Goal: Transaction & Acquisition: Book appointment/travel/reservation

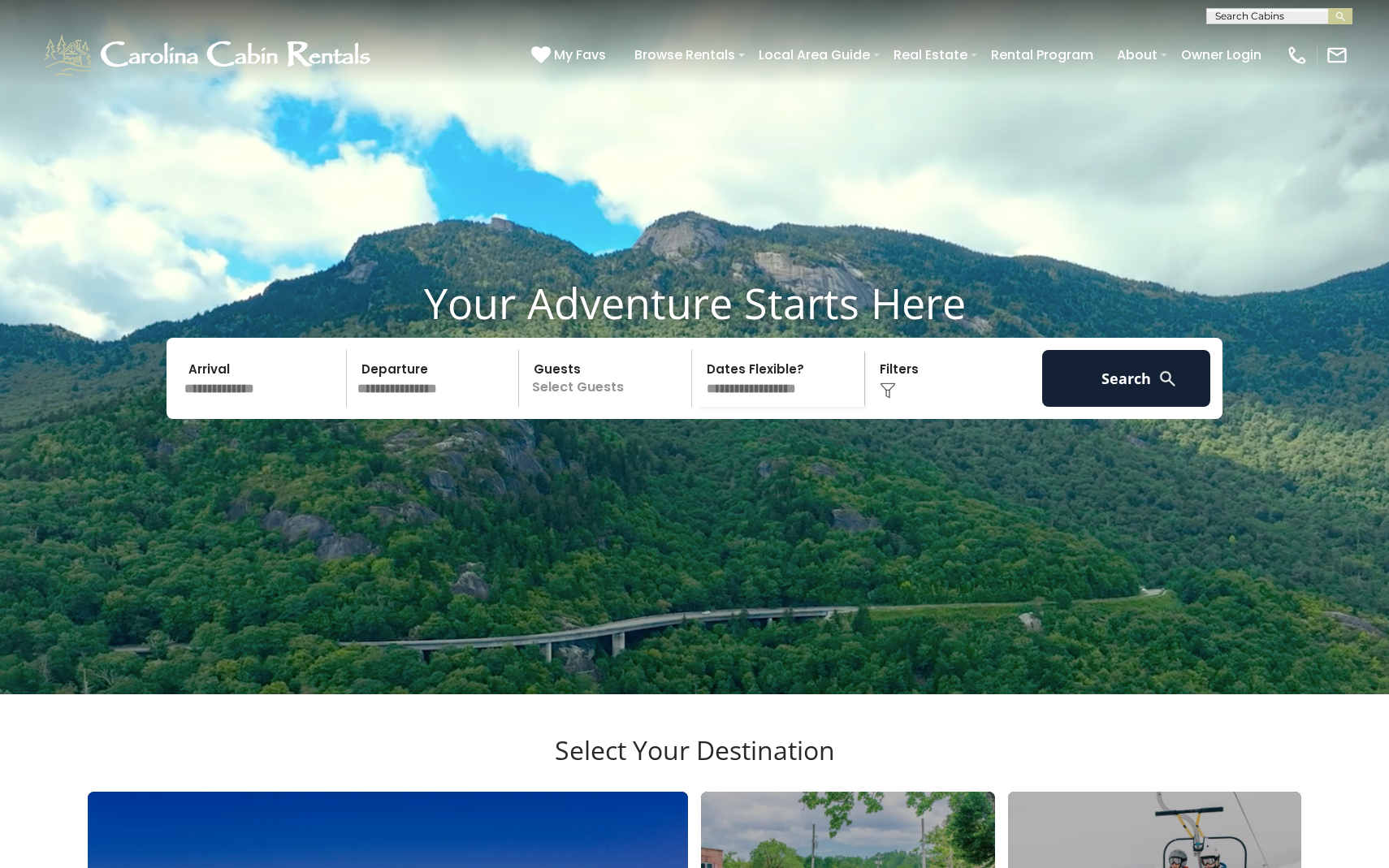
click at [254, 407] on input "text" at bounding box center [263, 378] width 168 height 57
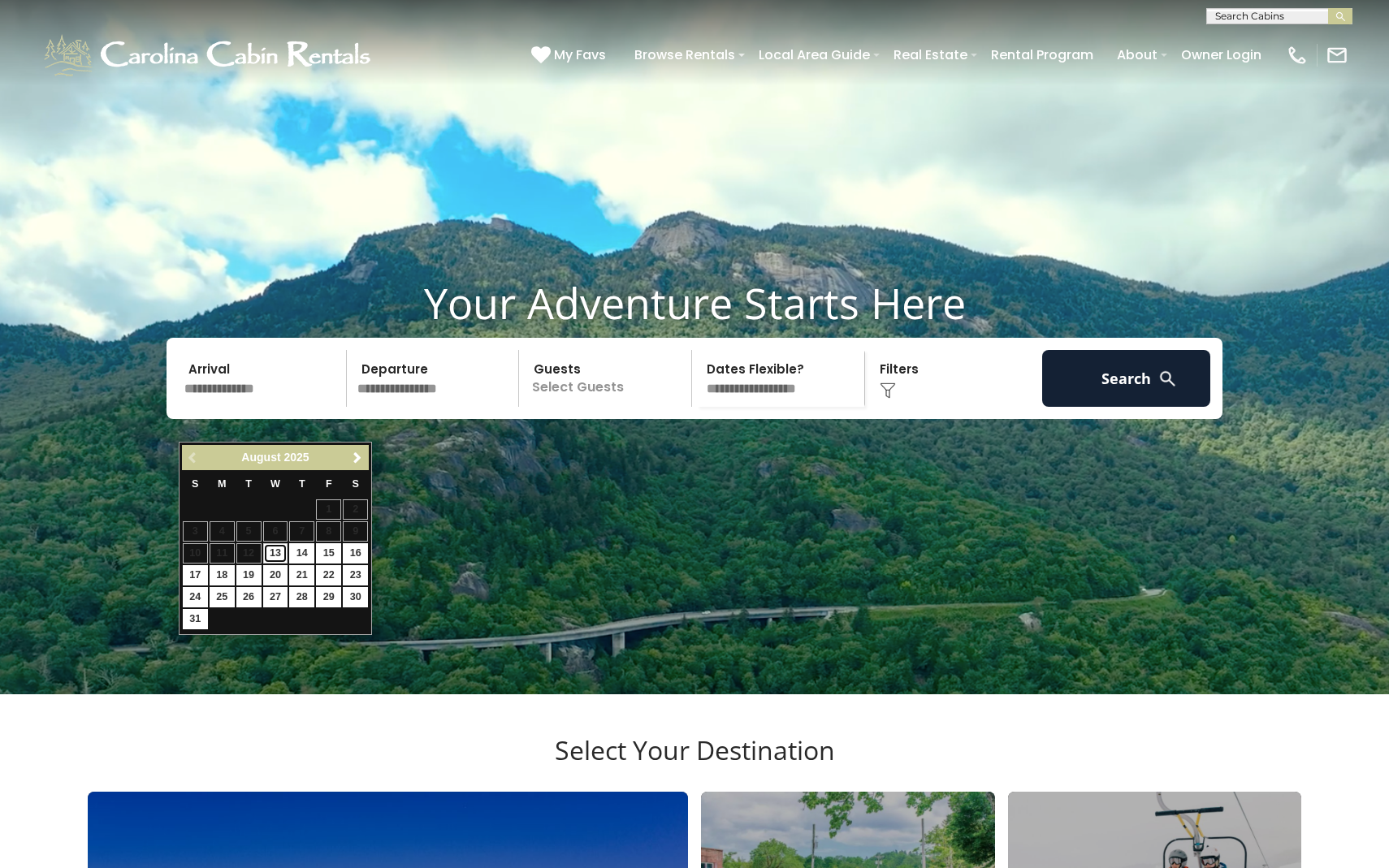
click at [279, 555] on link "13" at bounding box center [276, 553] width 26 height 20
type input "*******"
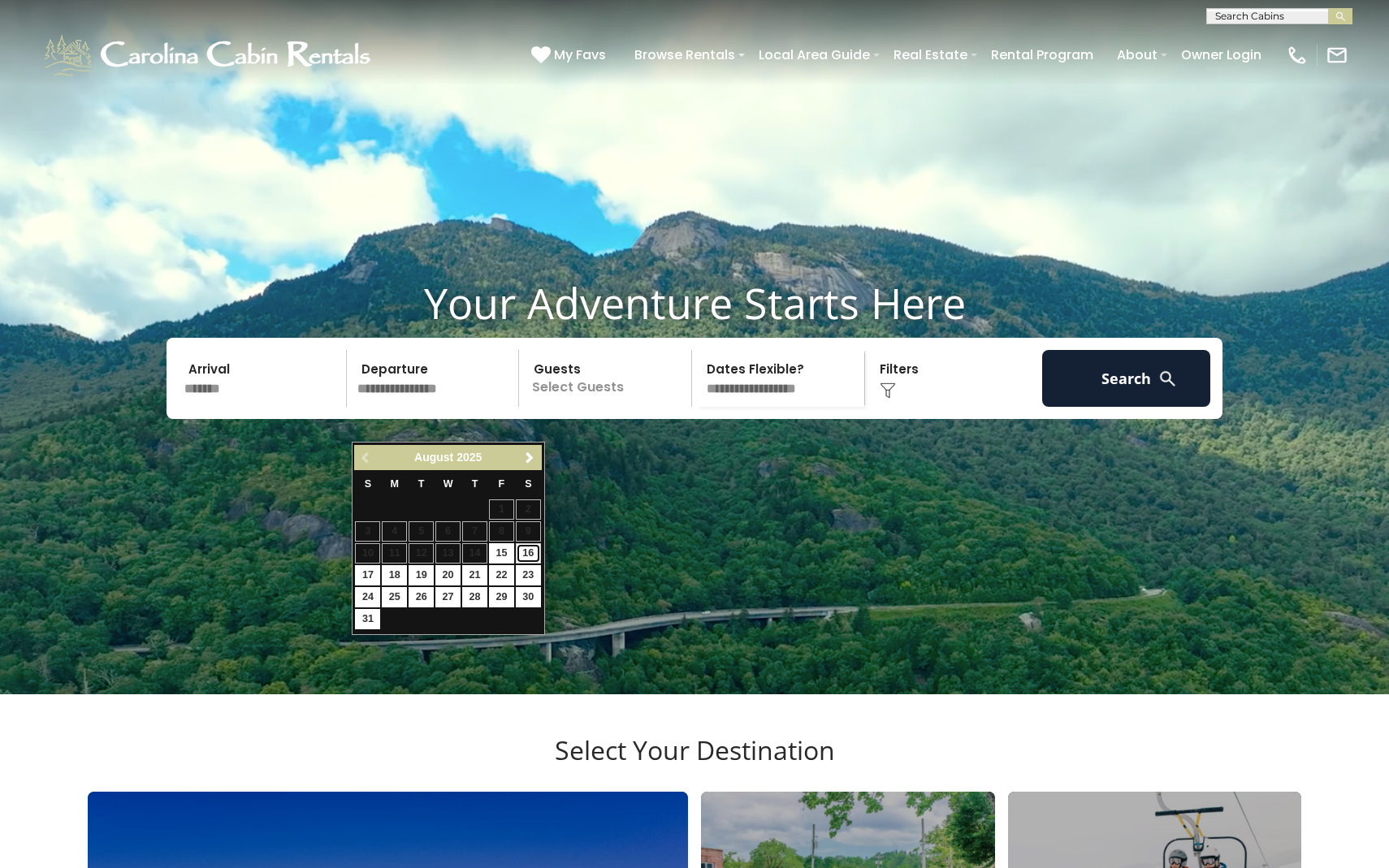
click at [533, 554] on link "16" at bounding box center [529, 553] width 26 height 20
type input "*******"
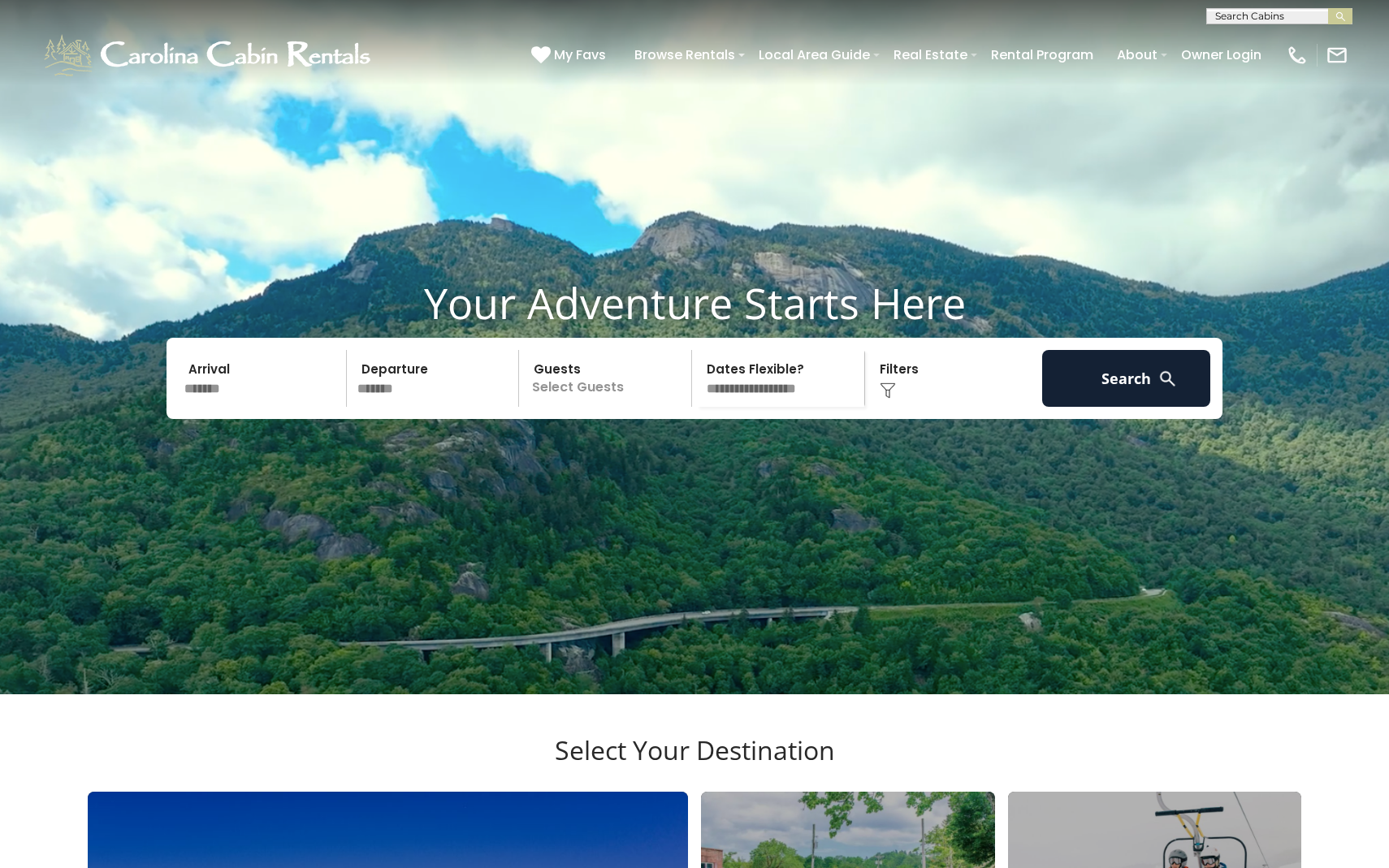
click at [574, 407] on p "Select Guests" at bounding box center [607, 378] width 167 height 57
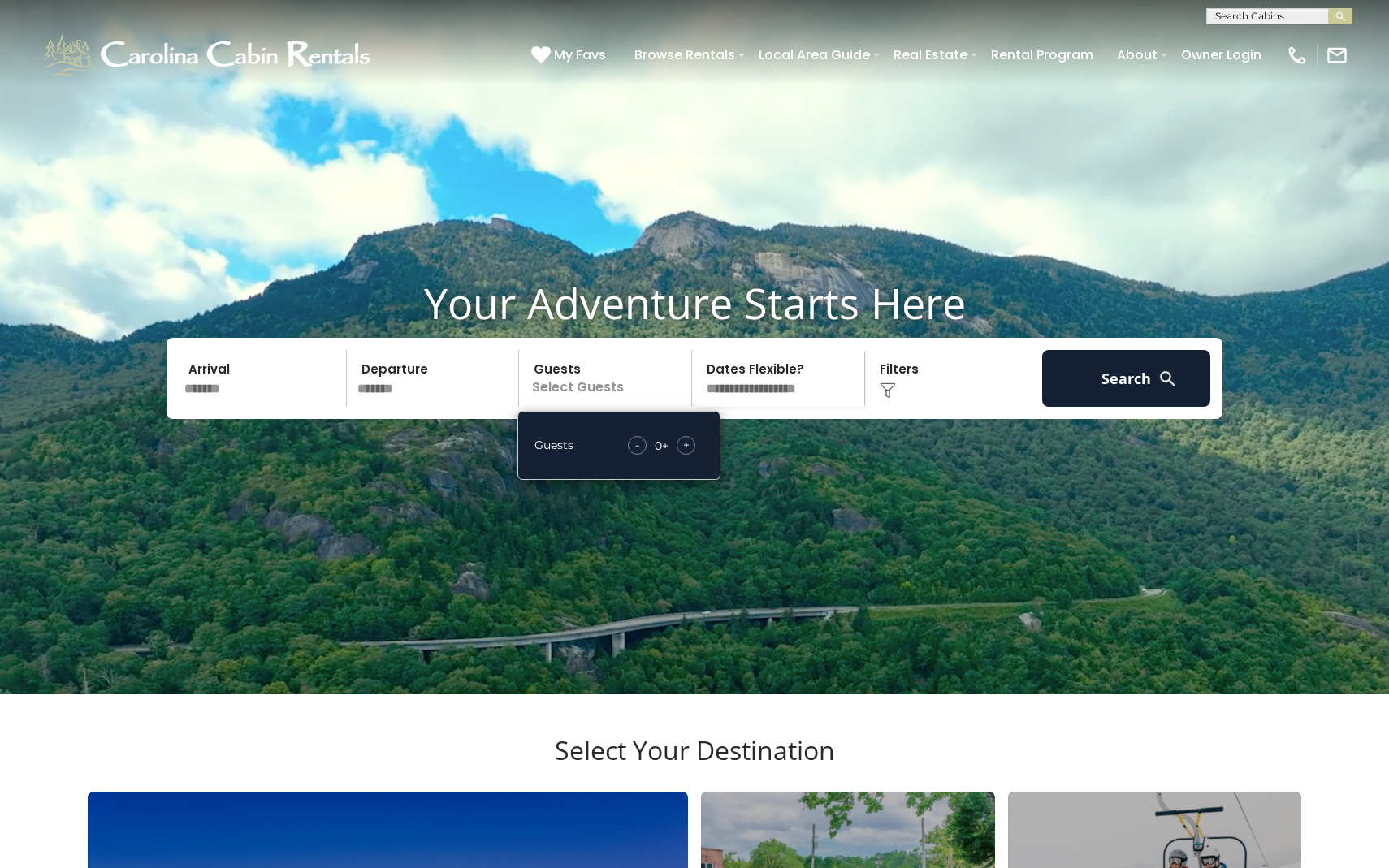
click at [694, 455] on div "+" at bounding box center [686, 445] width 18 height 18
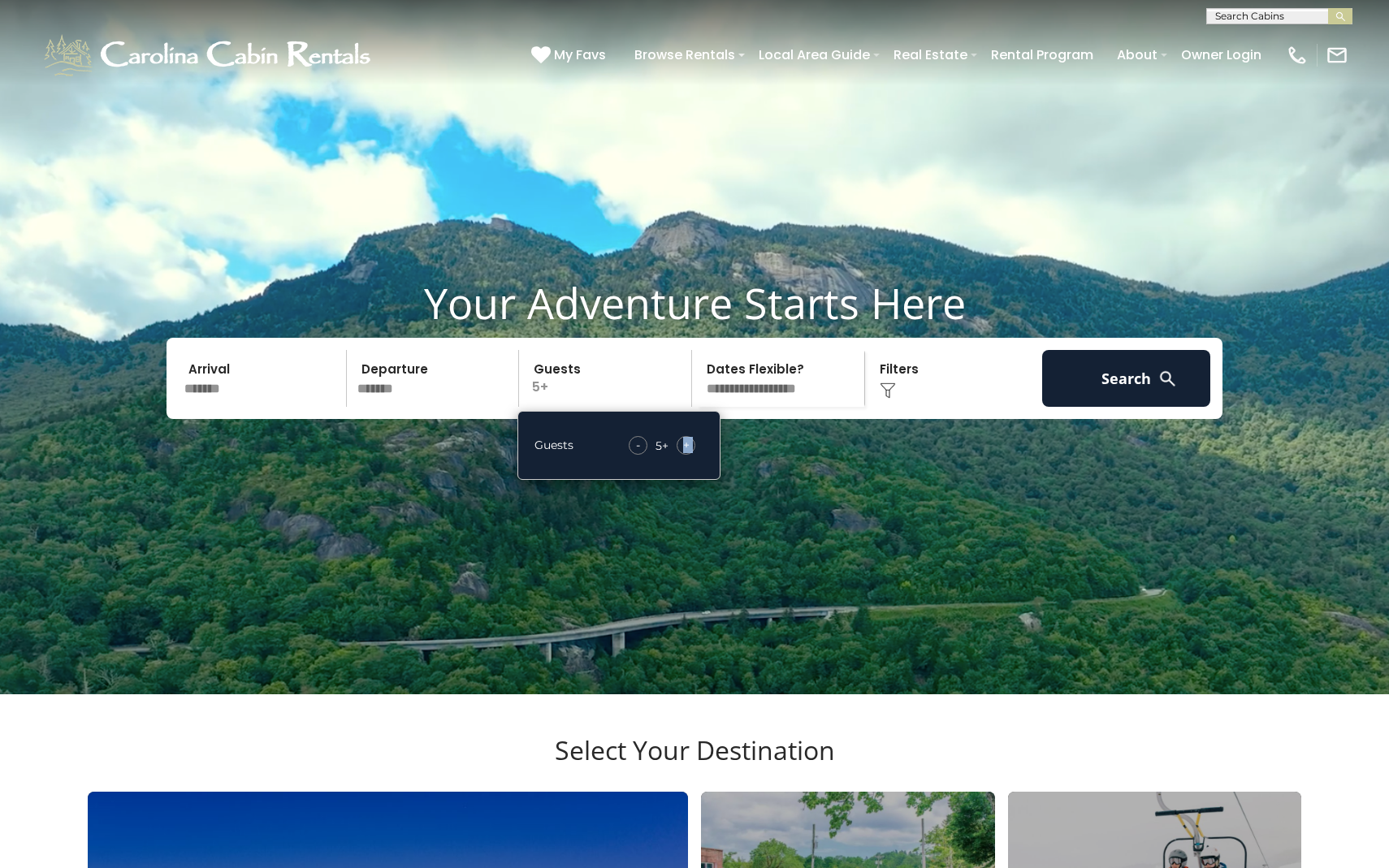
click at [694, 455] on div "+" at bounding box center [686, 445] width 18 height 18
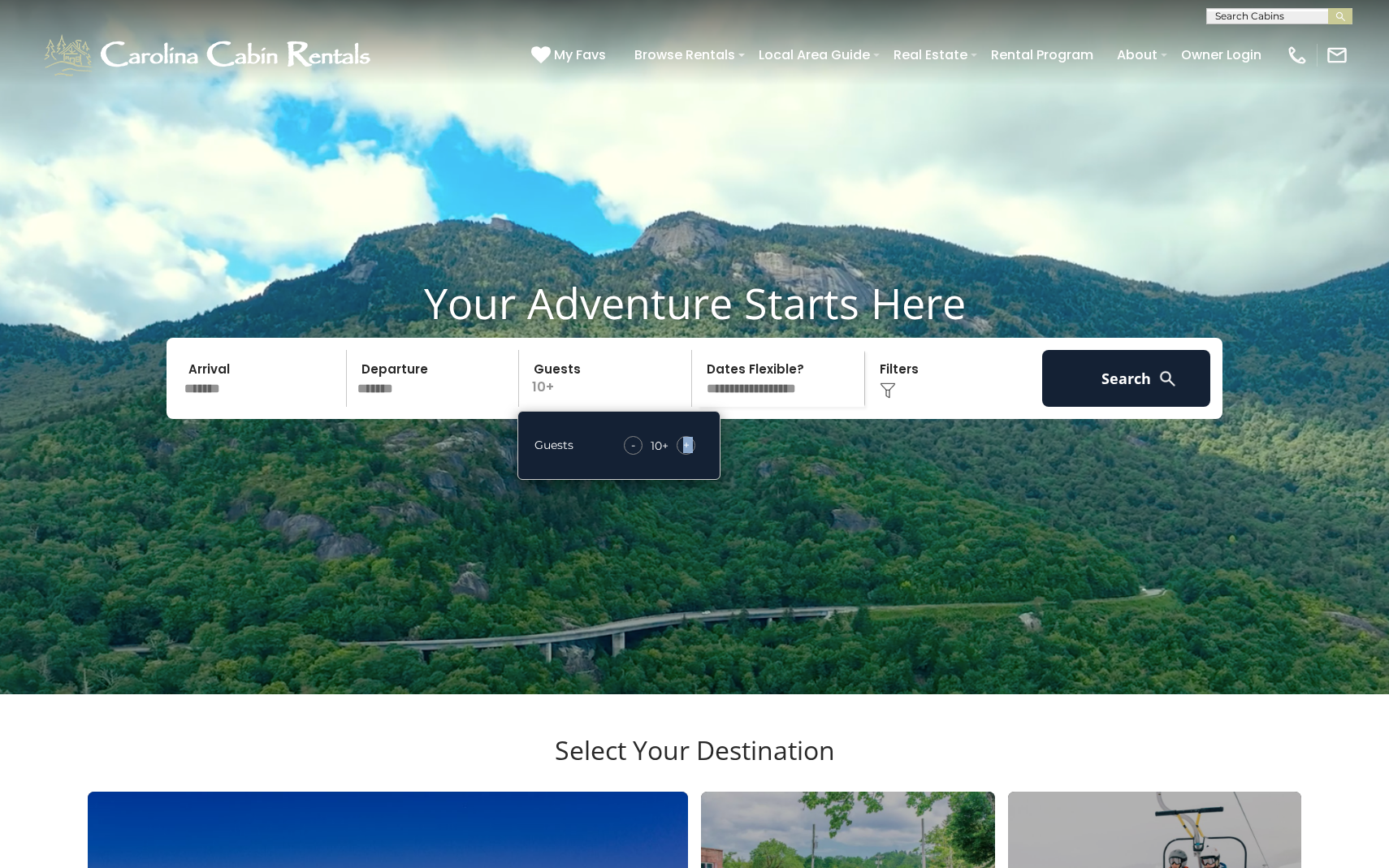
click at [763, 407] on select "**********" at bounding box center [780, 378] width 167 height 57
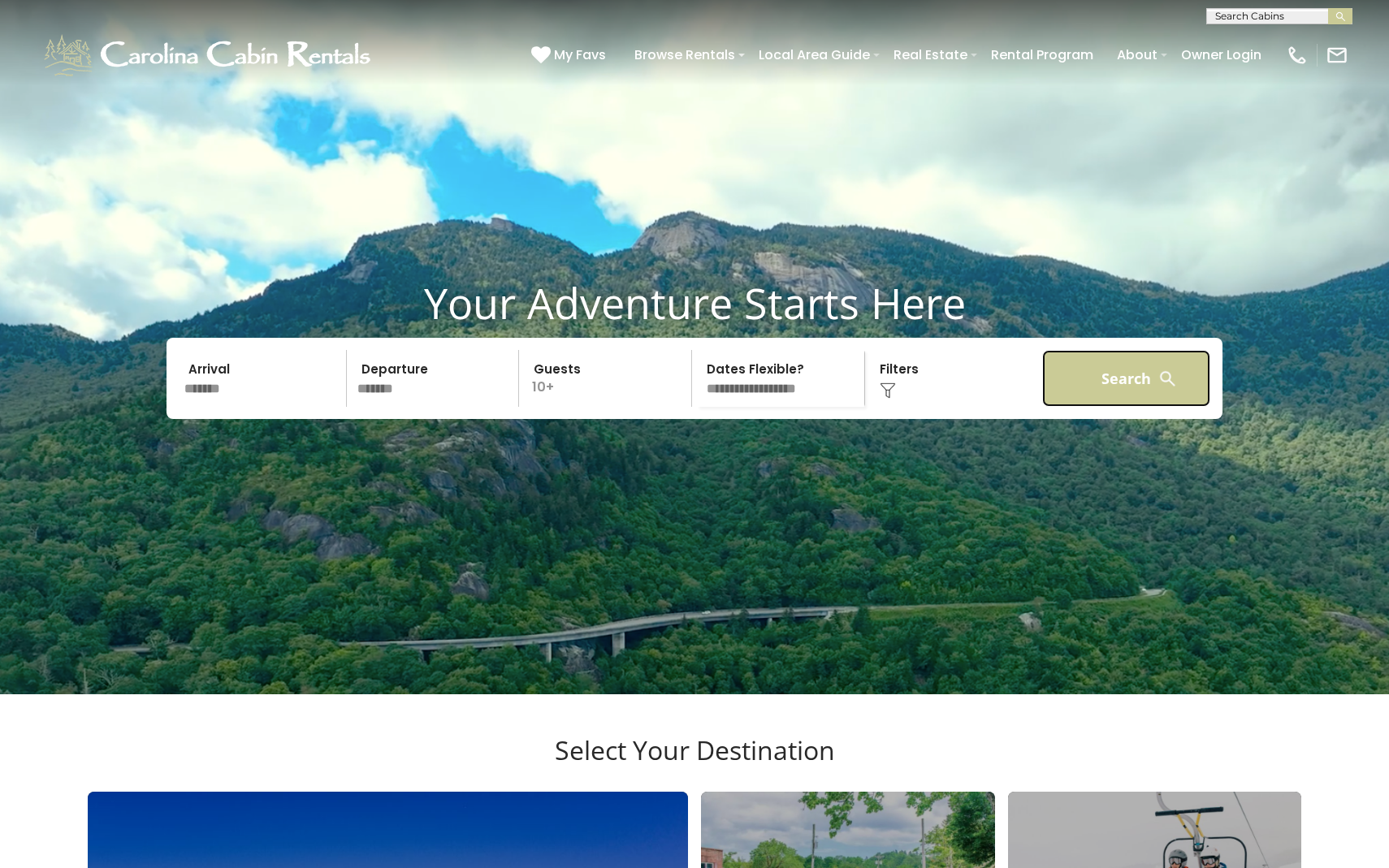
click at [1125, 407] on button "Search" at bounding box center [1126, 378] width 168 height 57
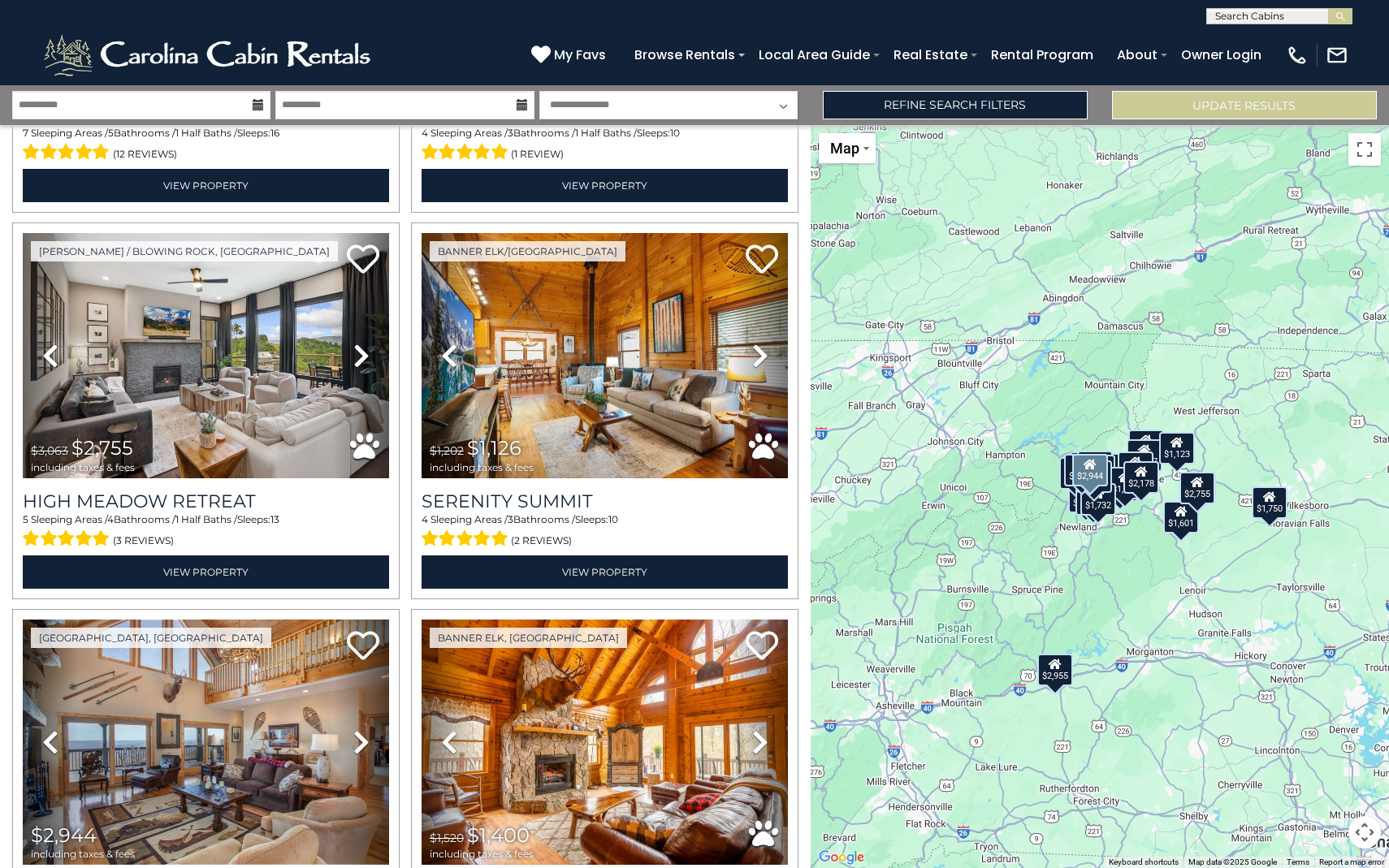
scroll to position [1241, 0]
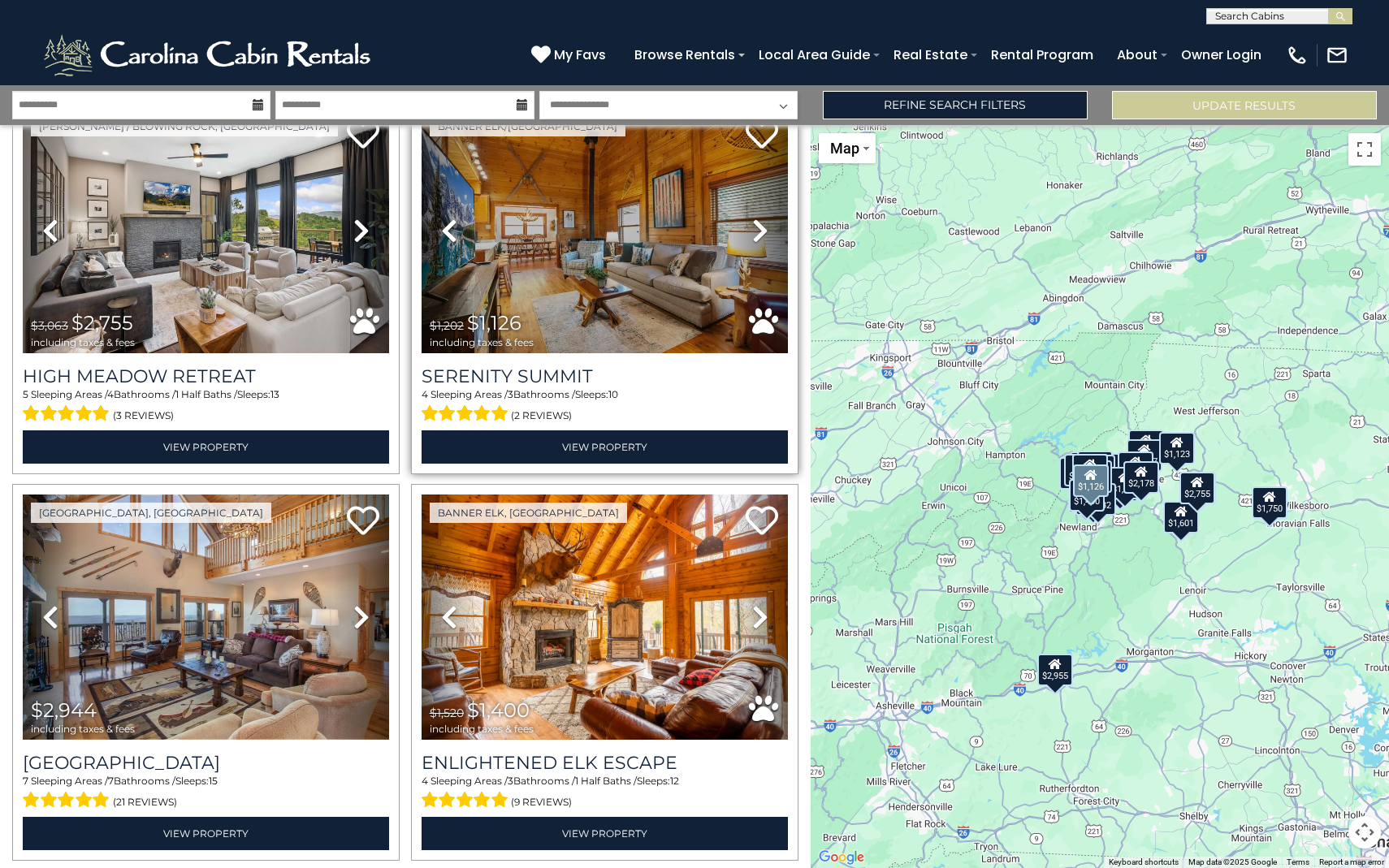
click at [763, 224] on icon at bounding box center [761, 230] width 16 height 26
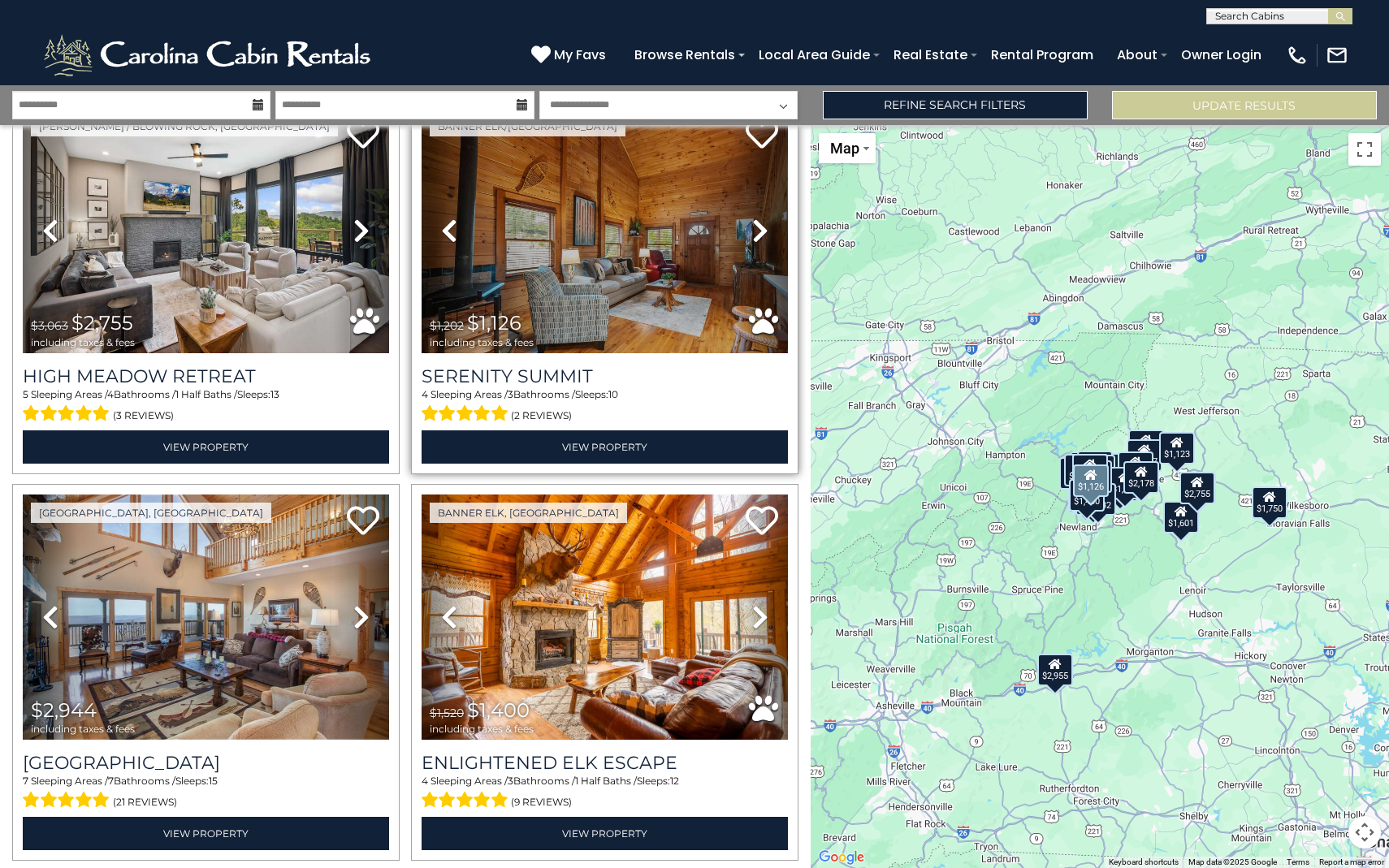
click at [763, 224] on icon at bounding box center [761, 230] width 16 height 26
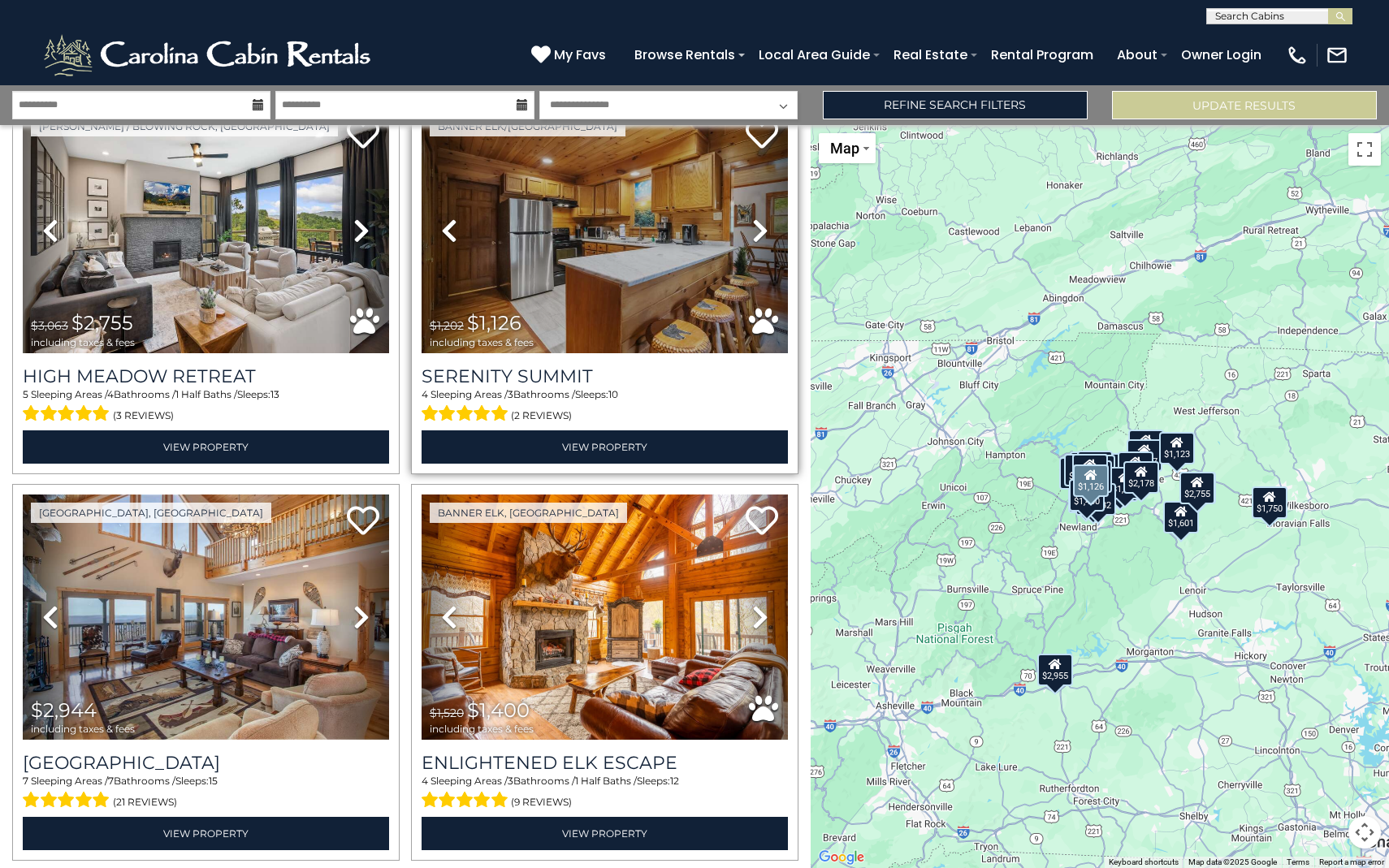
click at [763, 224] on icon at bounding box center [761, 230] width 16 height 26
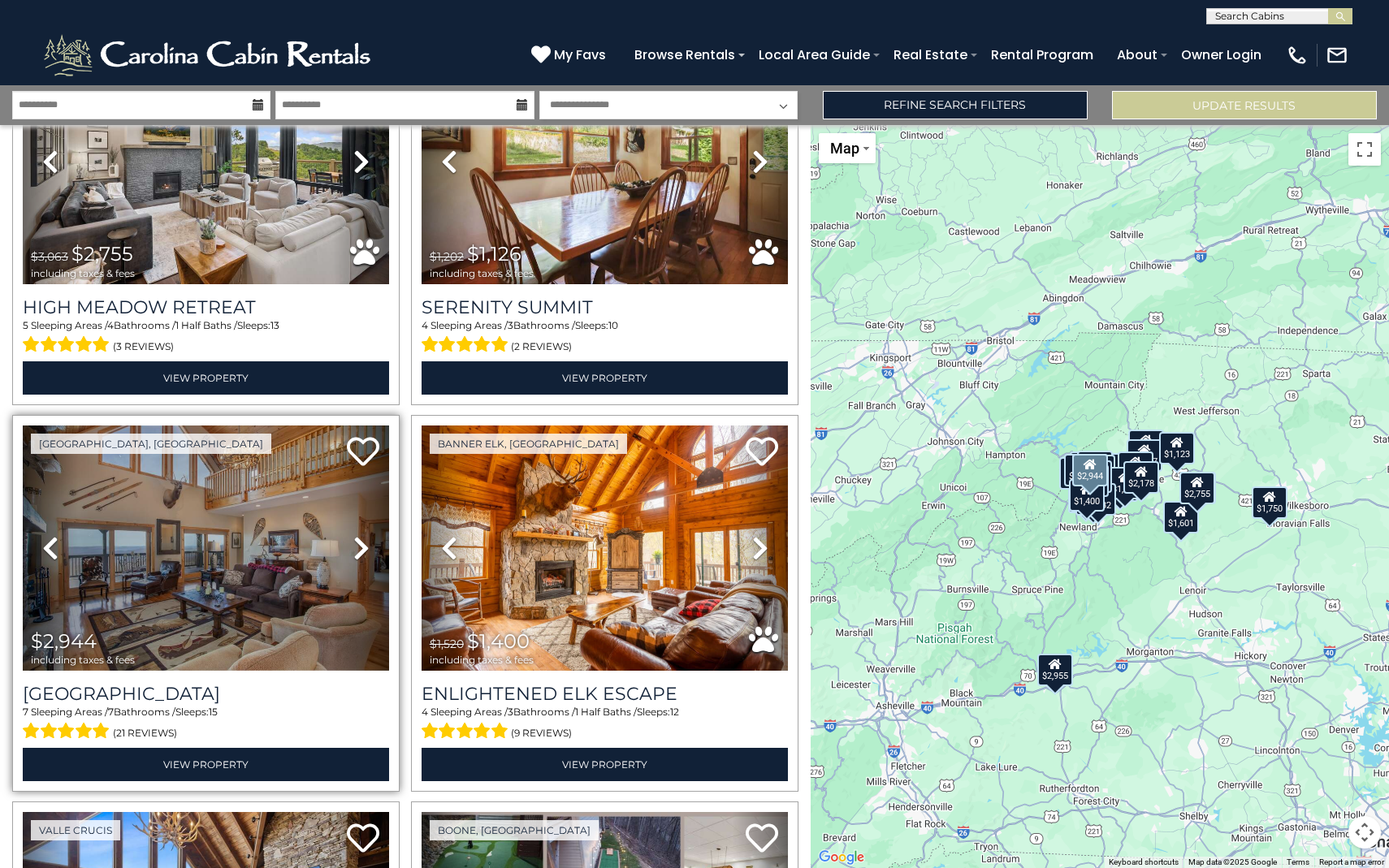
scroll to position [1334, 0]
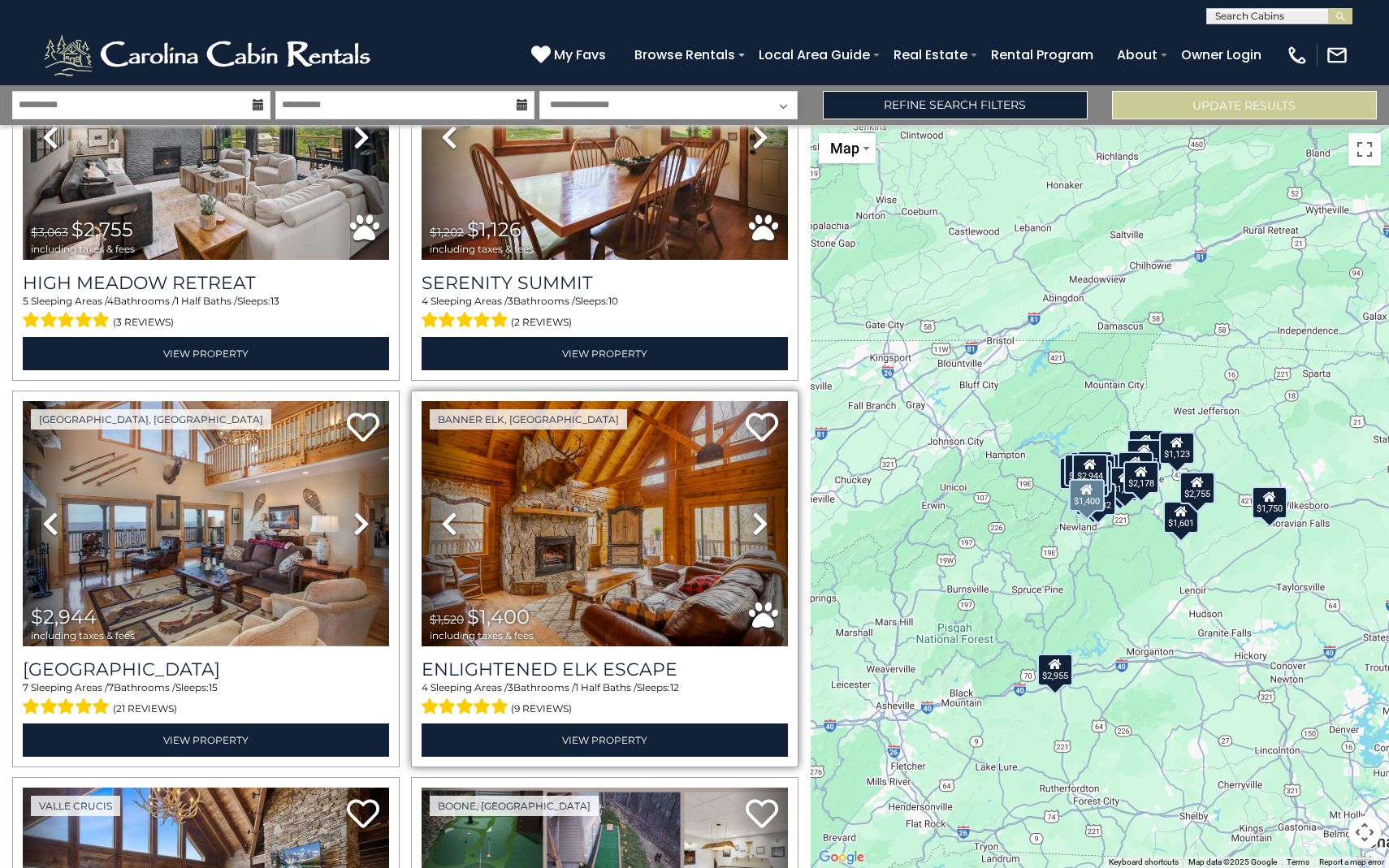
click at [765, 516] on icon at bounding box center [761, 523] width 16 height 26
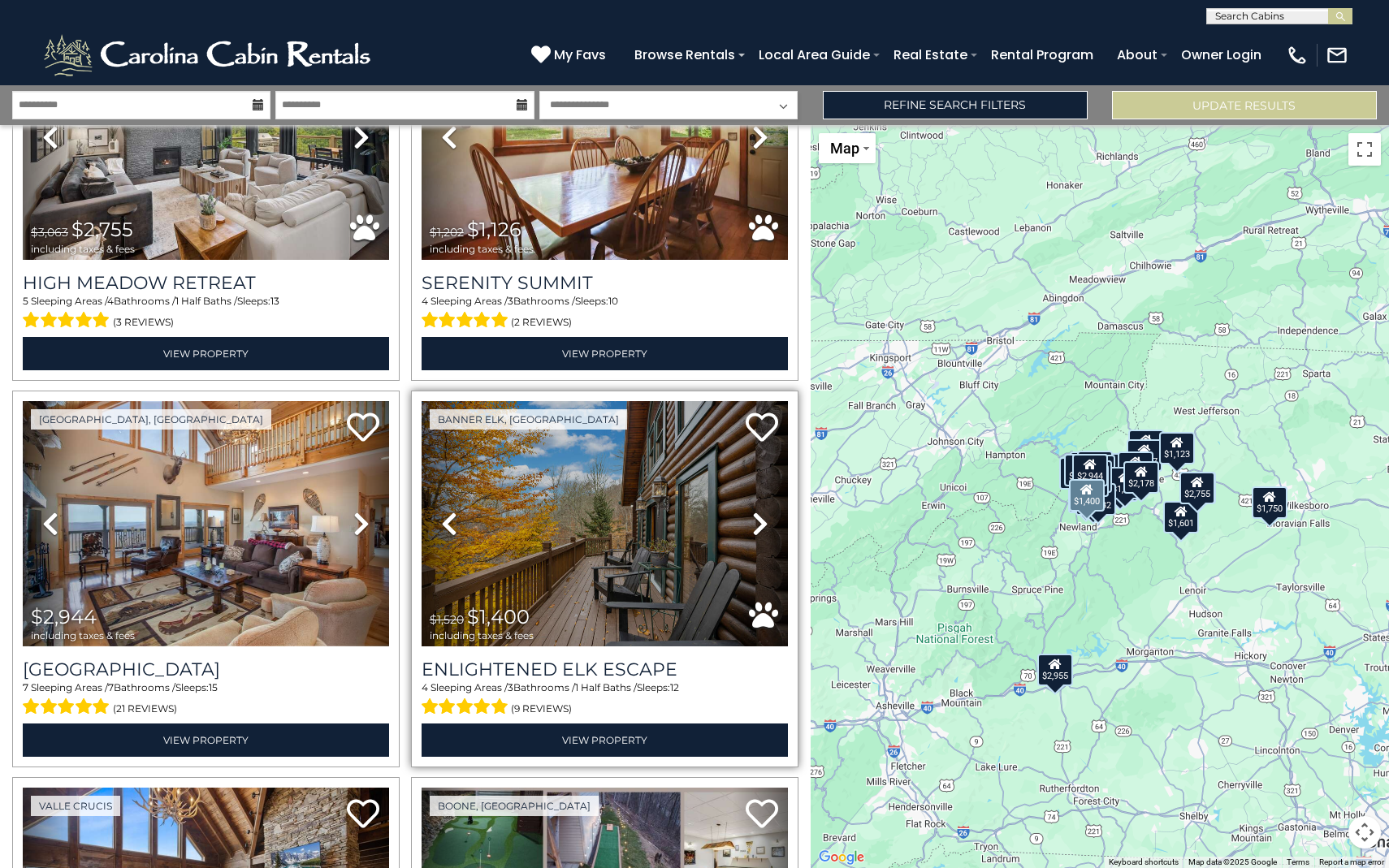
click at [765, 515] on icon at bounding box center [761, 523] width 16 height 26
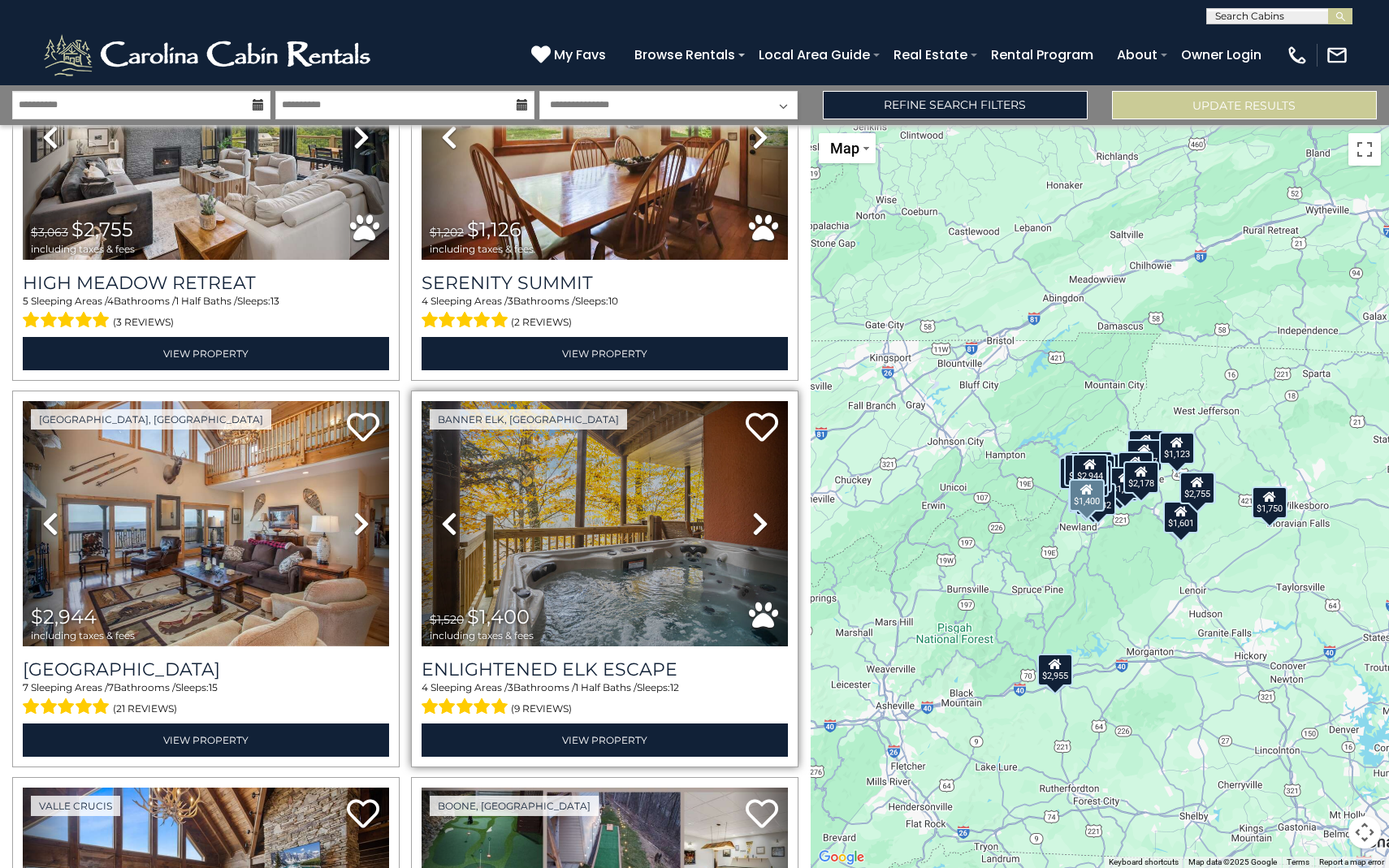
click at [765, 515] on icon at bounding box center [761, 523] width 16 height 26
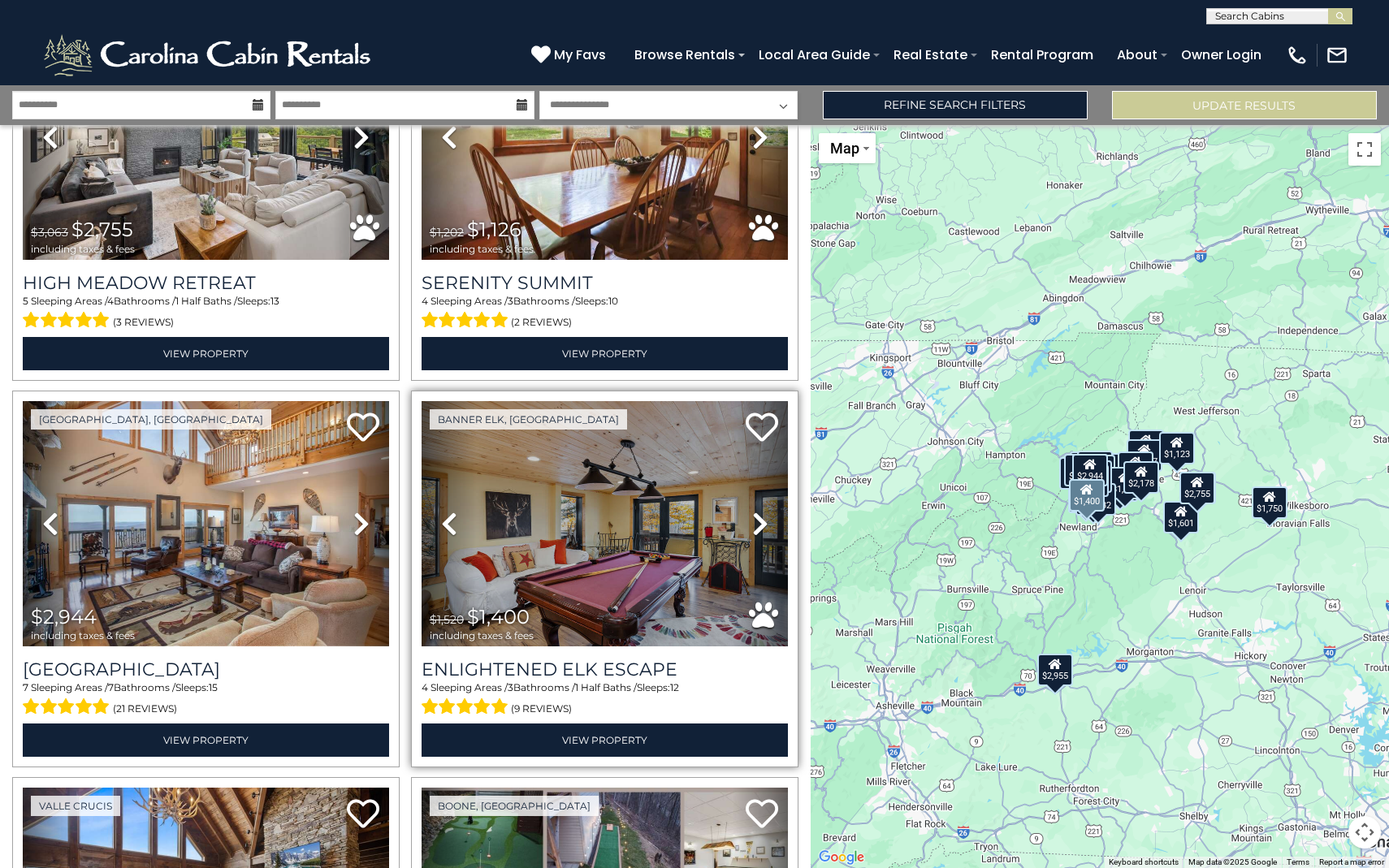
click at [765, 515] on icon at bounding box center [761, 523] width 16 height 26
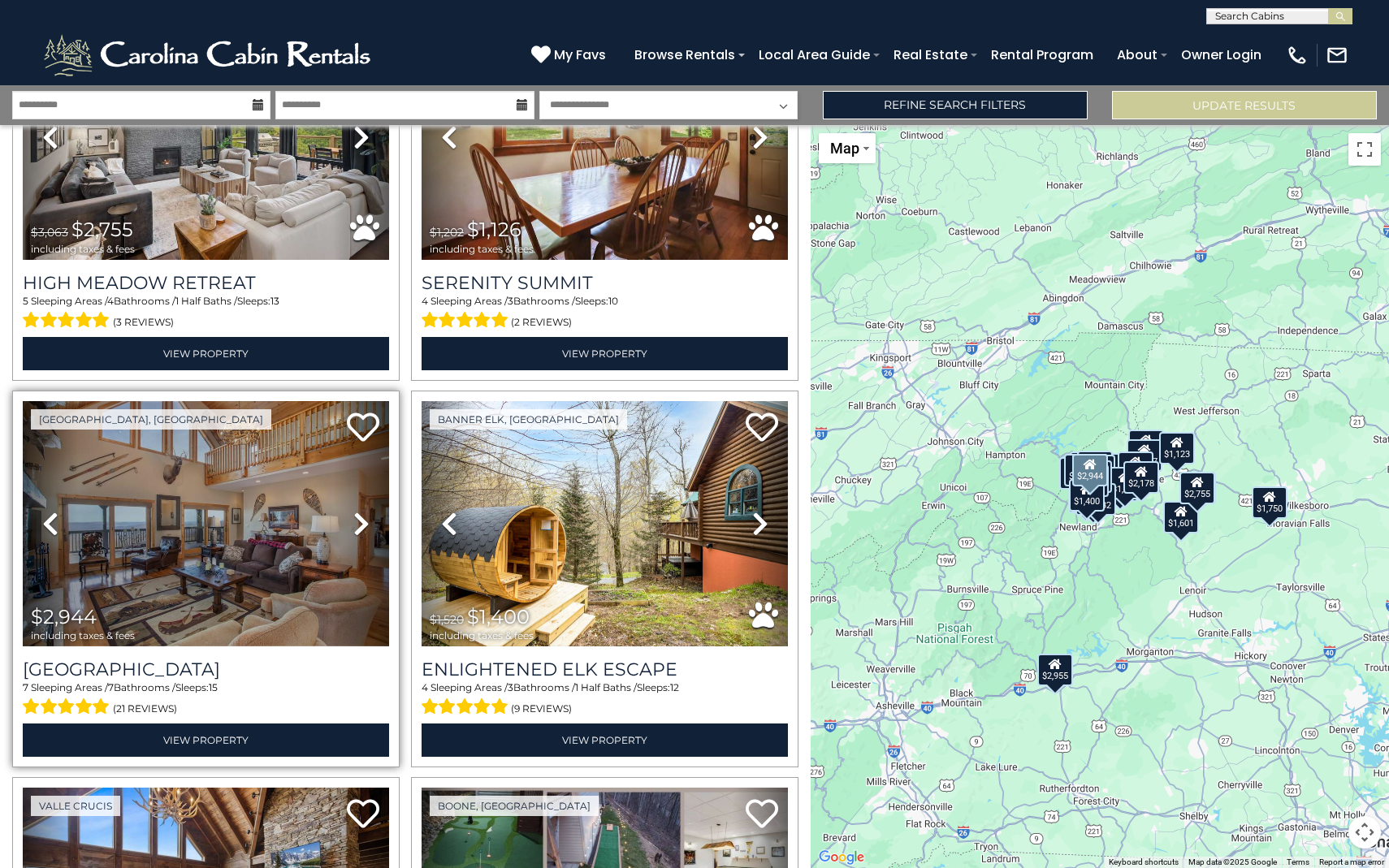
scroll to position [1340, 0]
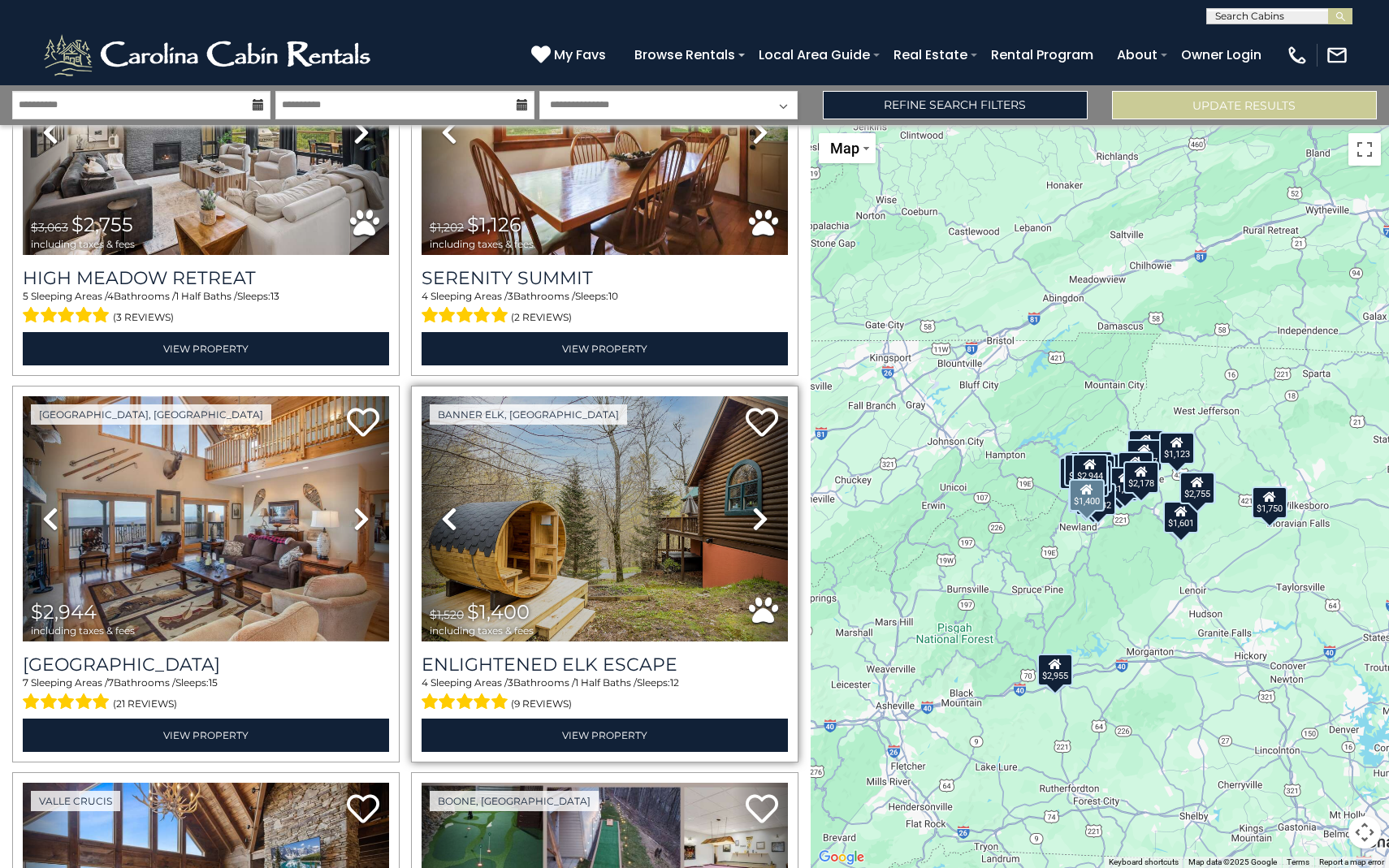
click at [756, 518] on icon at bounding box center [761, 518] width 16 height 26
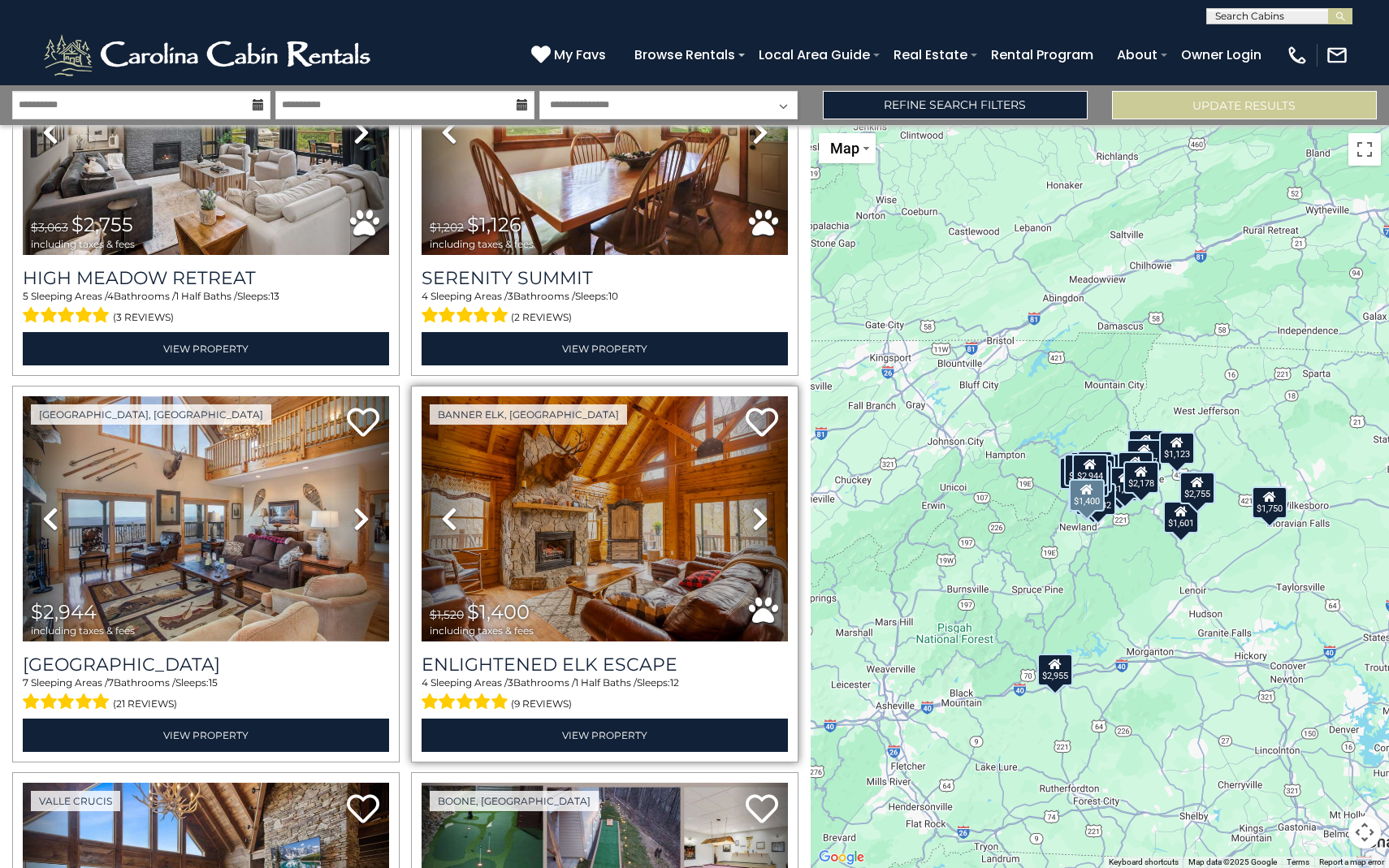
click at [756, 518] on icon at bounding box center [761, 518] width 16 height 26
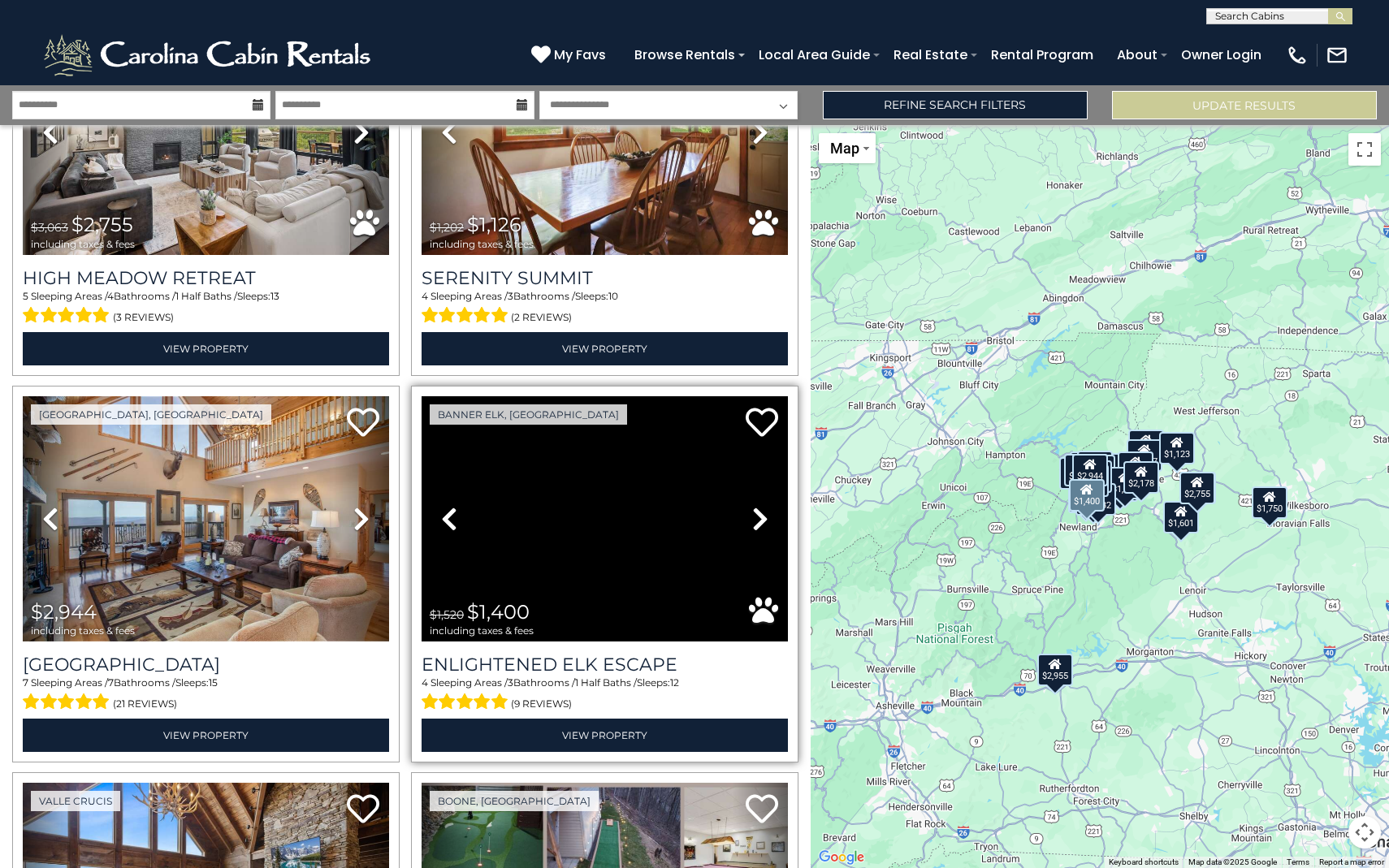
click at [756, 518] on icon at bounding box center [761, 518] width 16 height 26
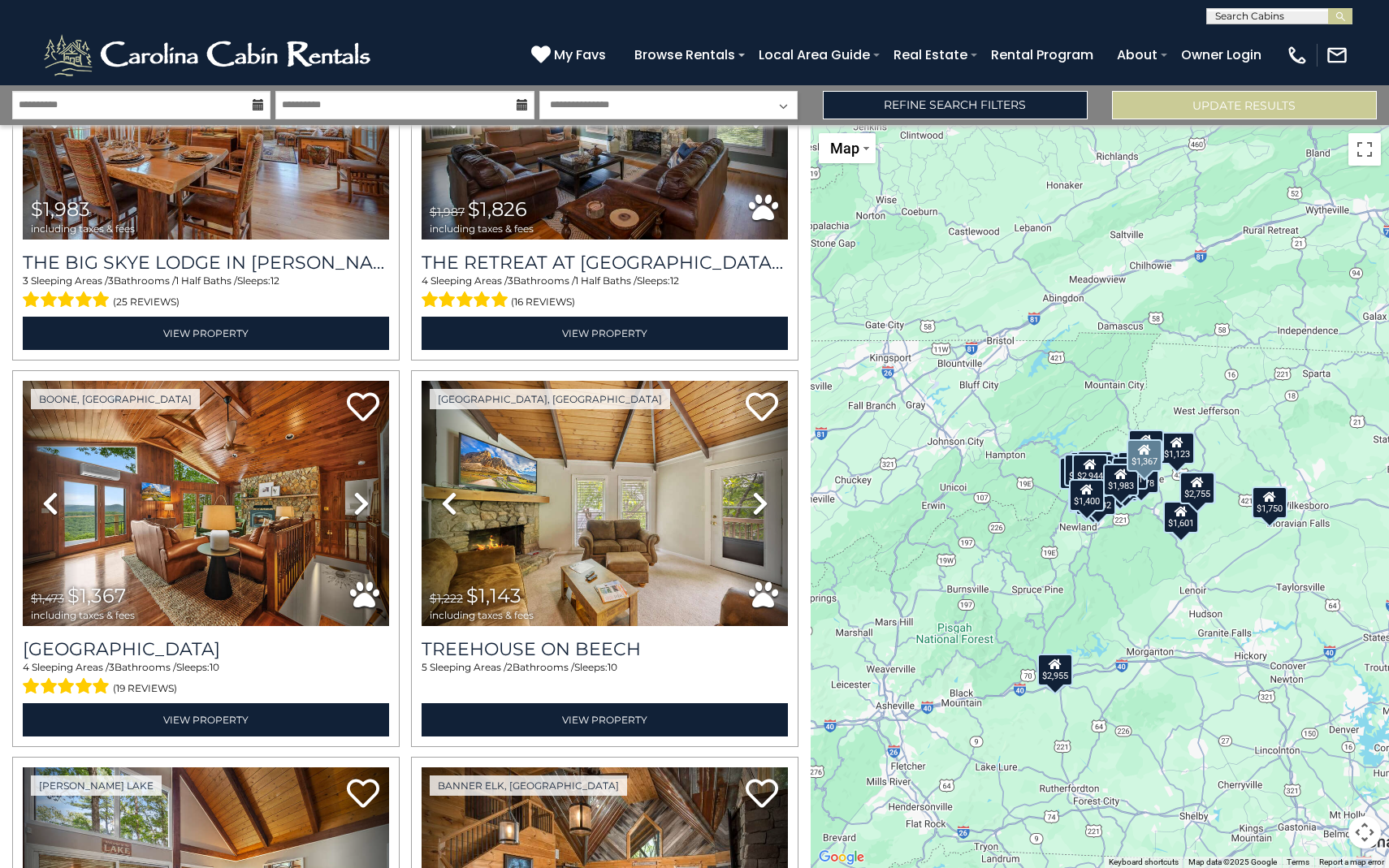
scroll to position [2515, 0]
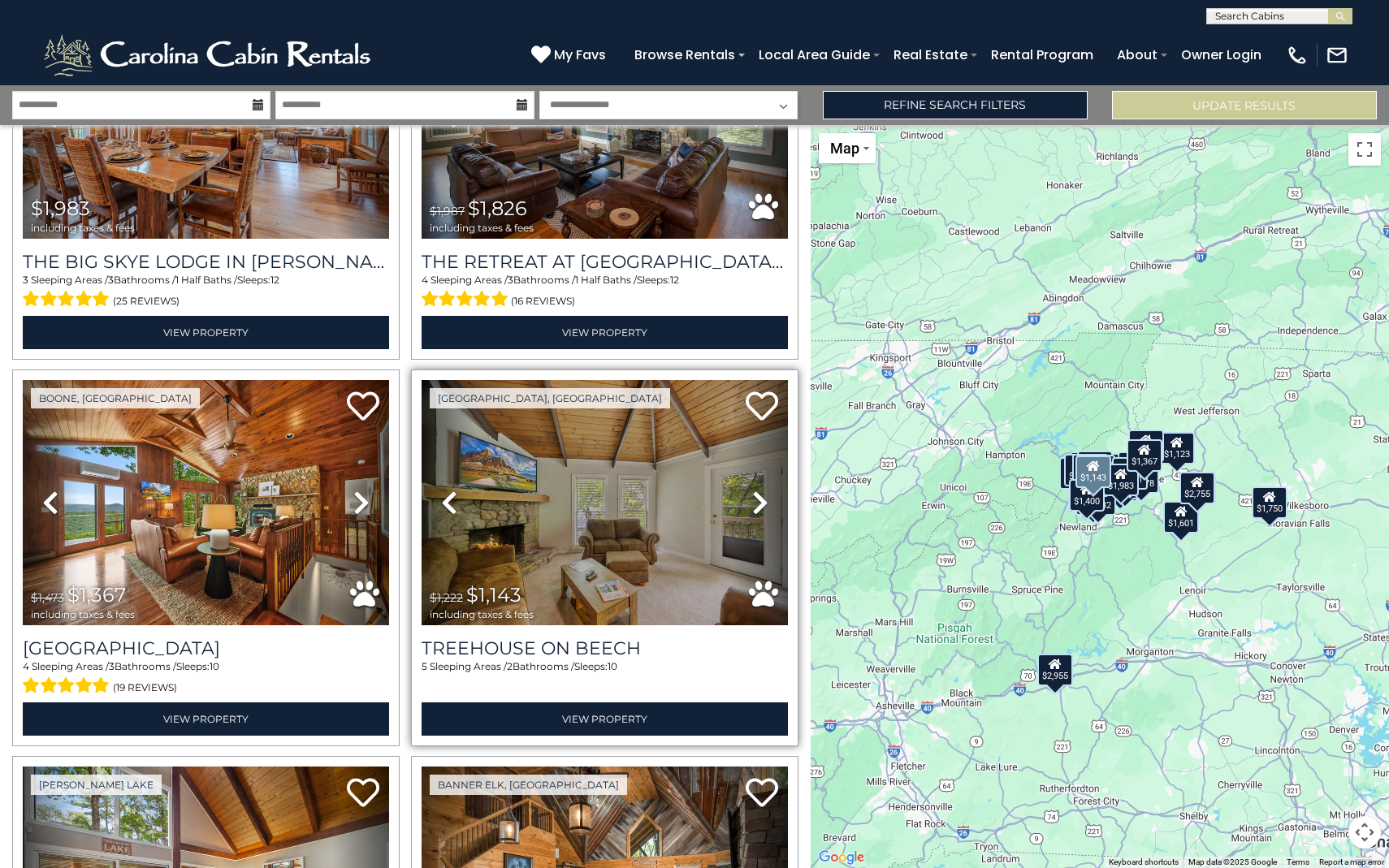
click at [760, 499] on icon at bounding box center [761, 502] width 16 height 26
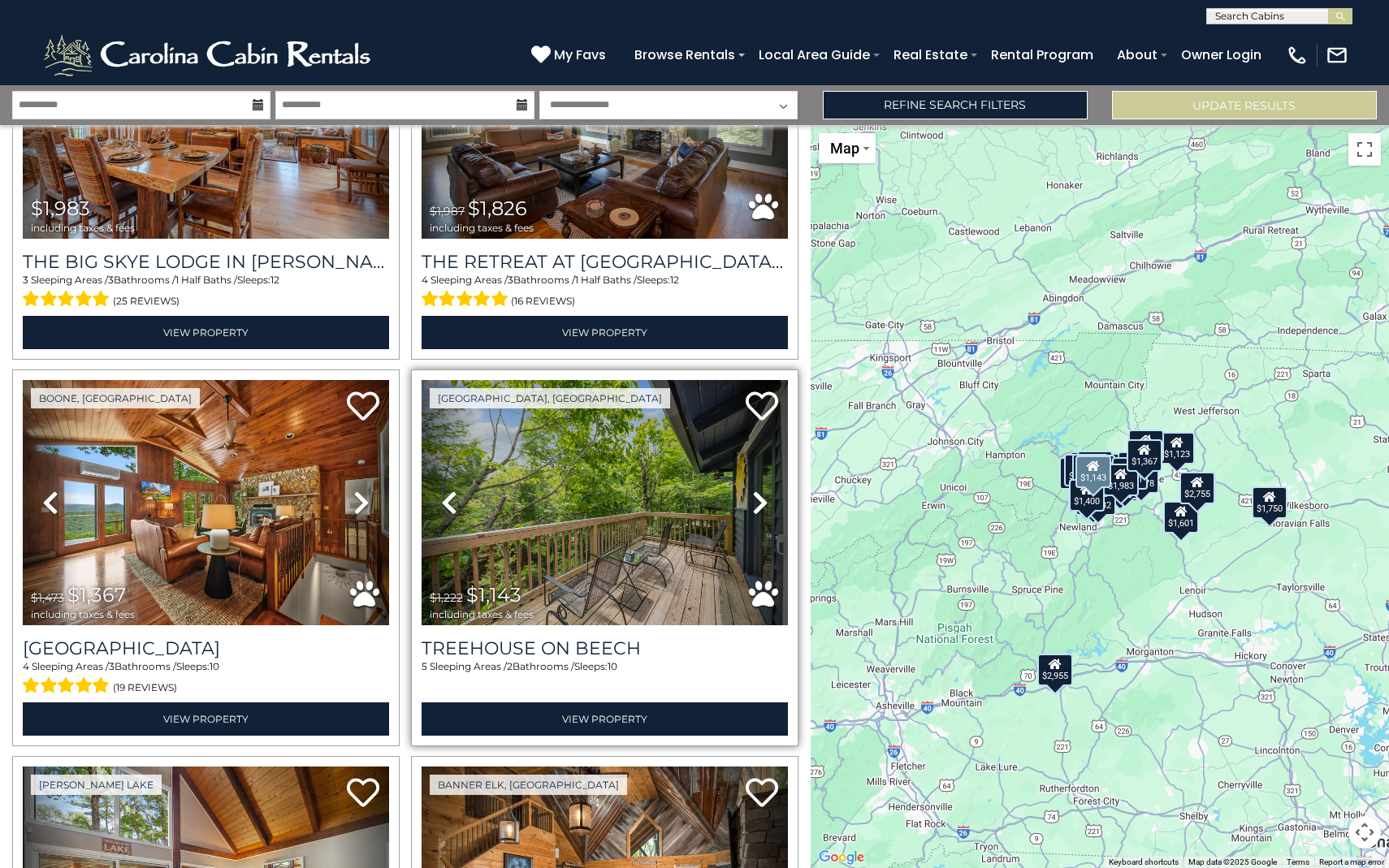
click at [759, 498] on icon at bounding box center [761, 502] width 16 height 26
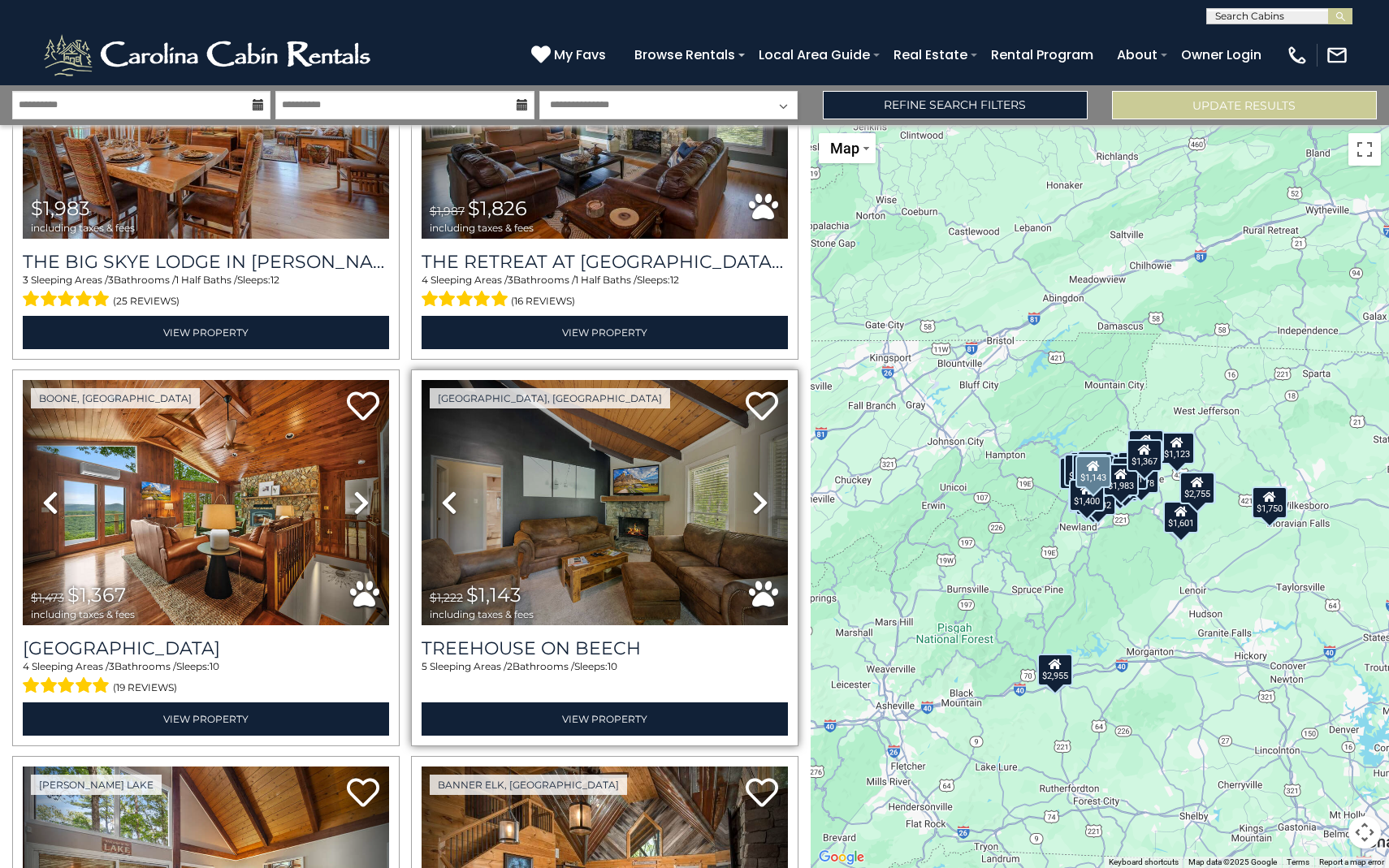
click at [759, 498] on icon at bounding box center [761, 502] width 16 height 26
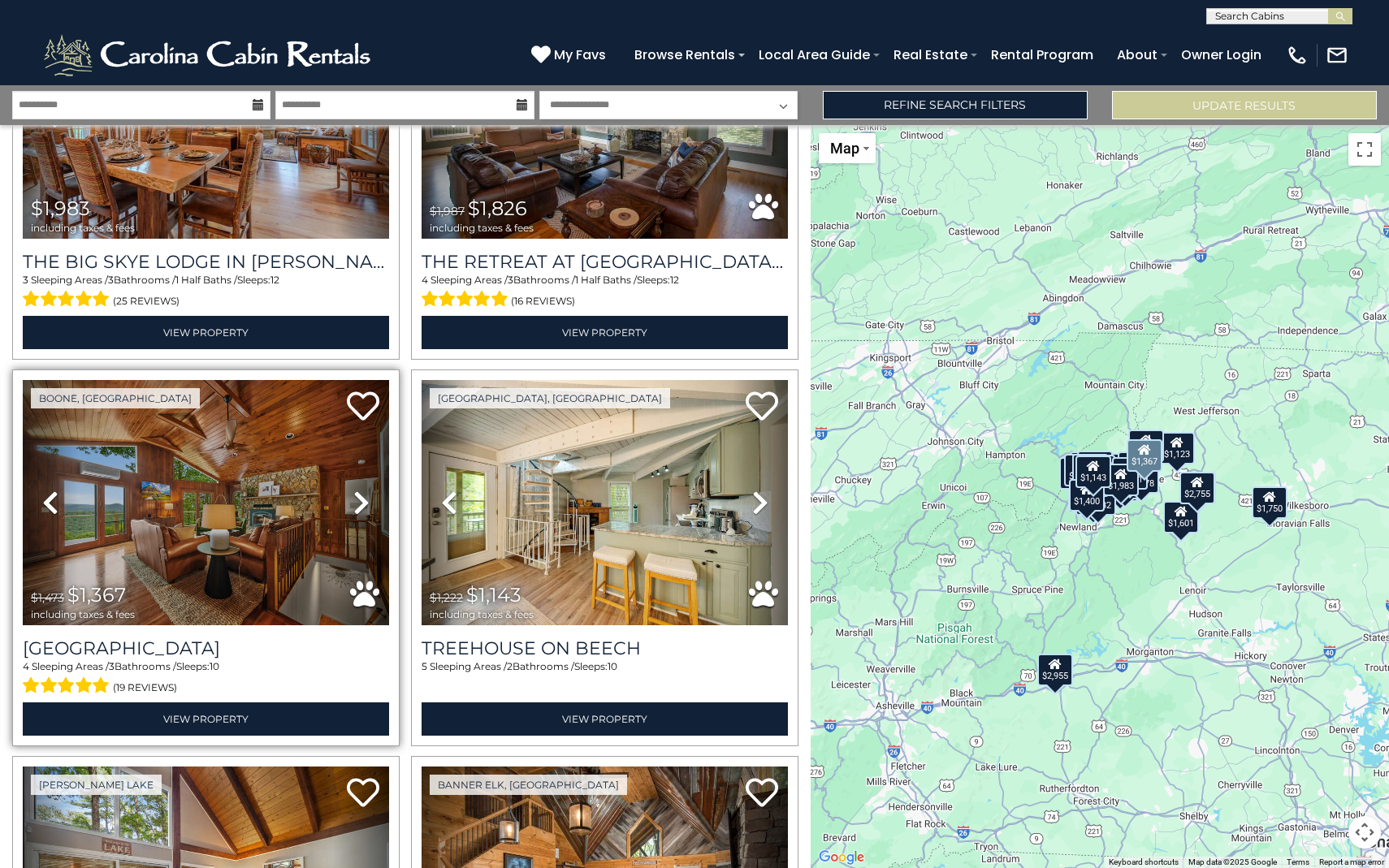
click at [362, 501] on icon at bounding box center [362, 502] width 16 height 26
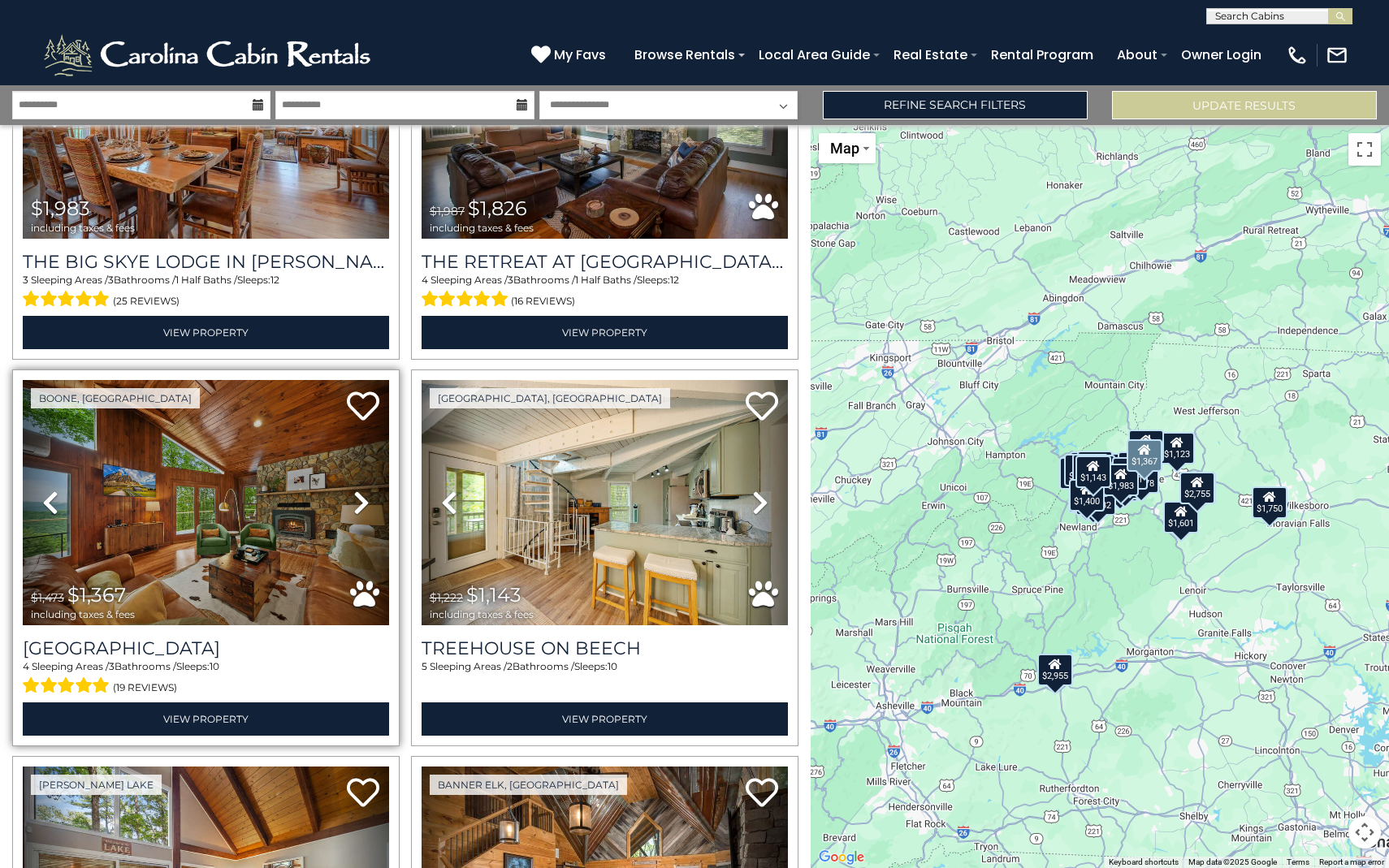
click at [362, 502] on icon at bounding box center [362, 502] width 16 height 26
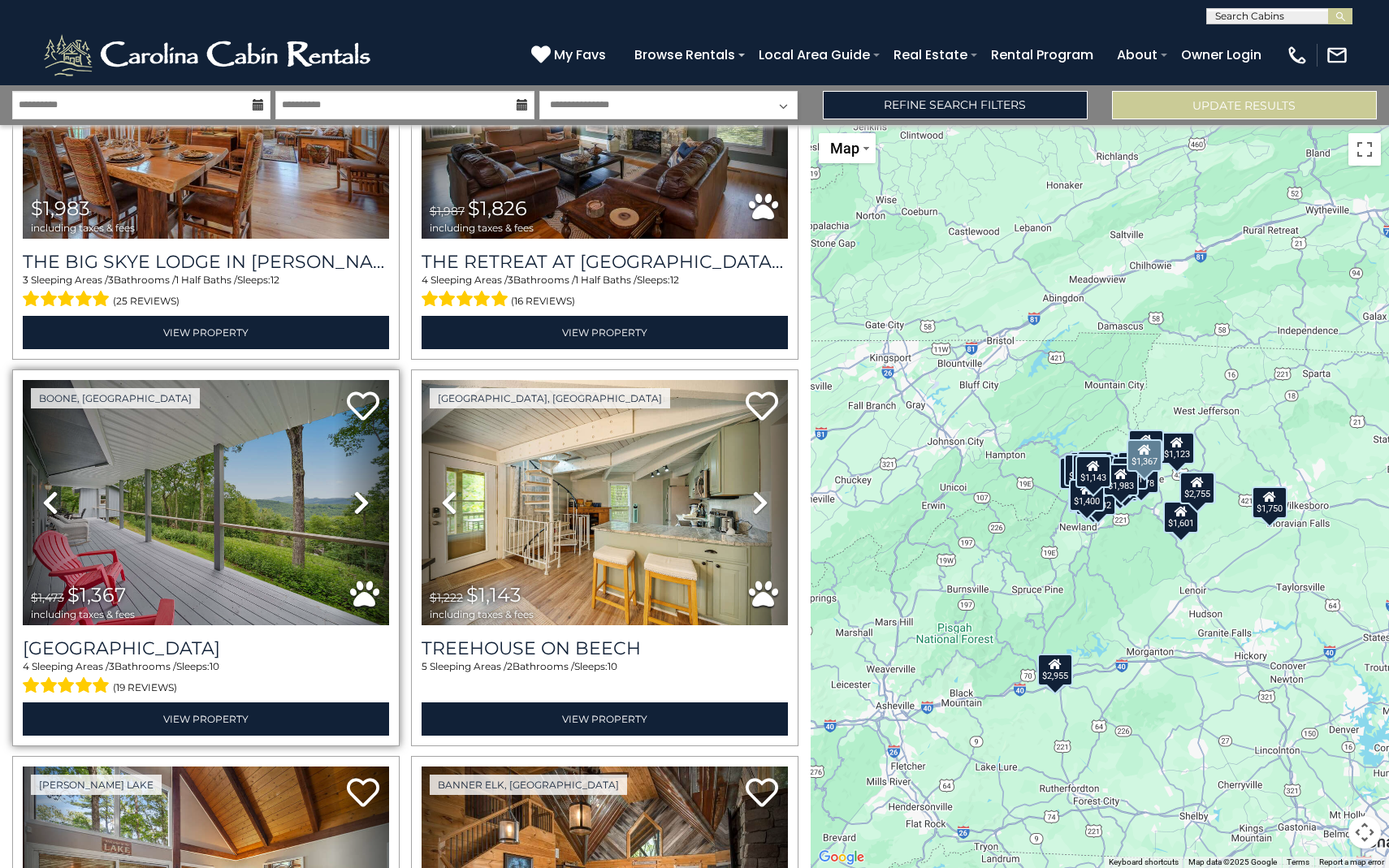
click at [362, 503] on icon at bounding box center [362, 502] width 16 height 26
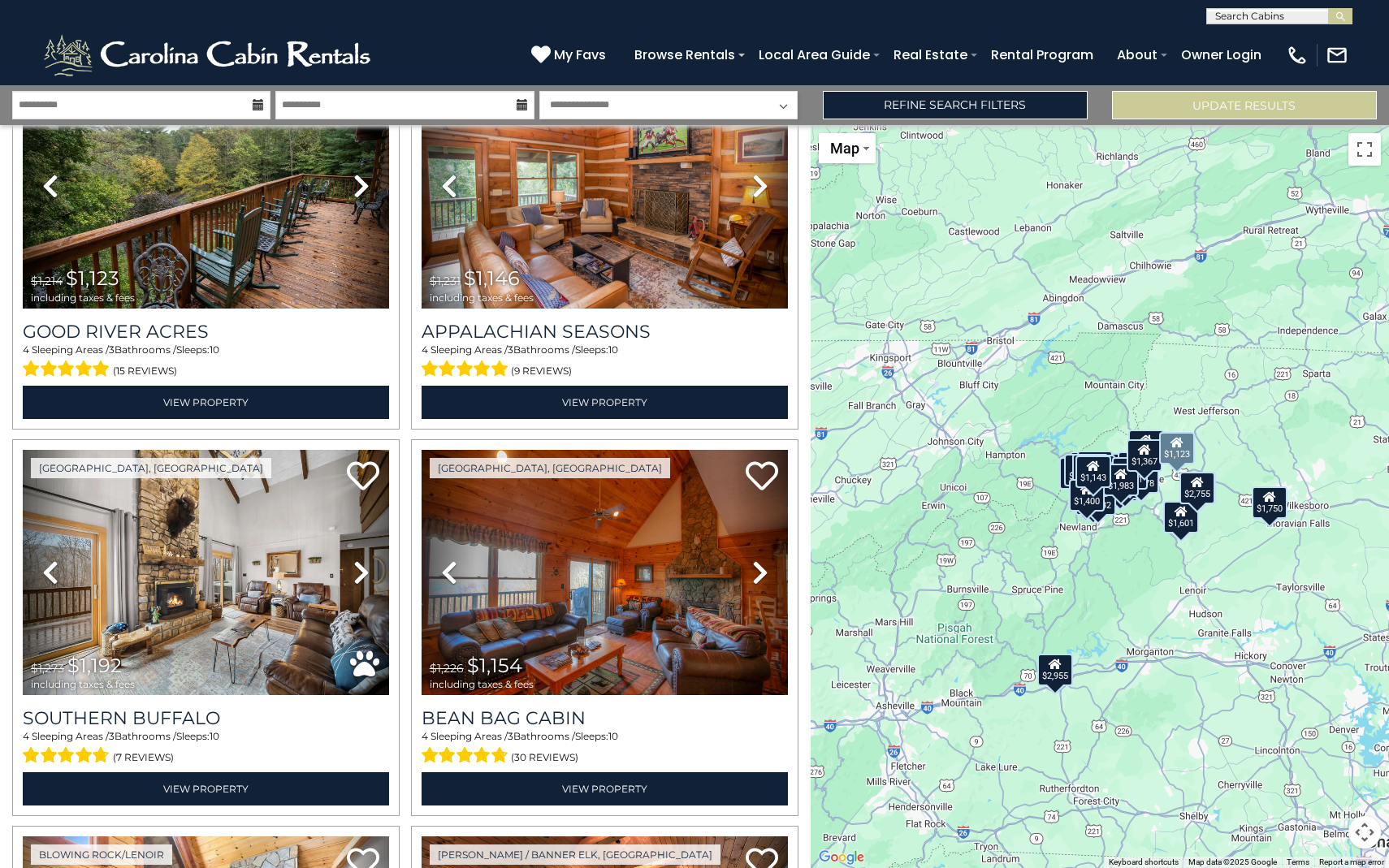
scroll to position [3994, 0]
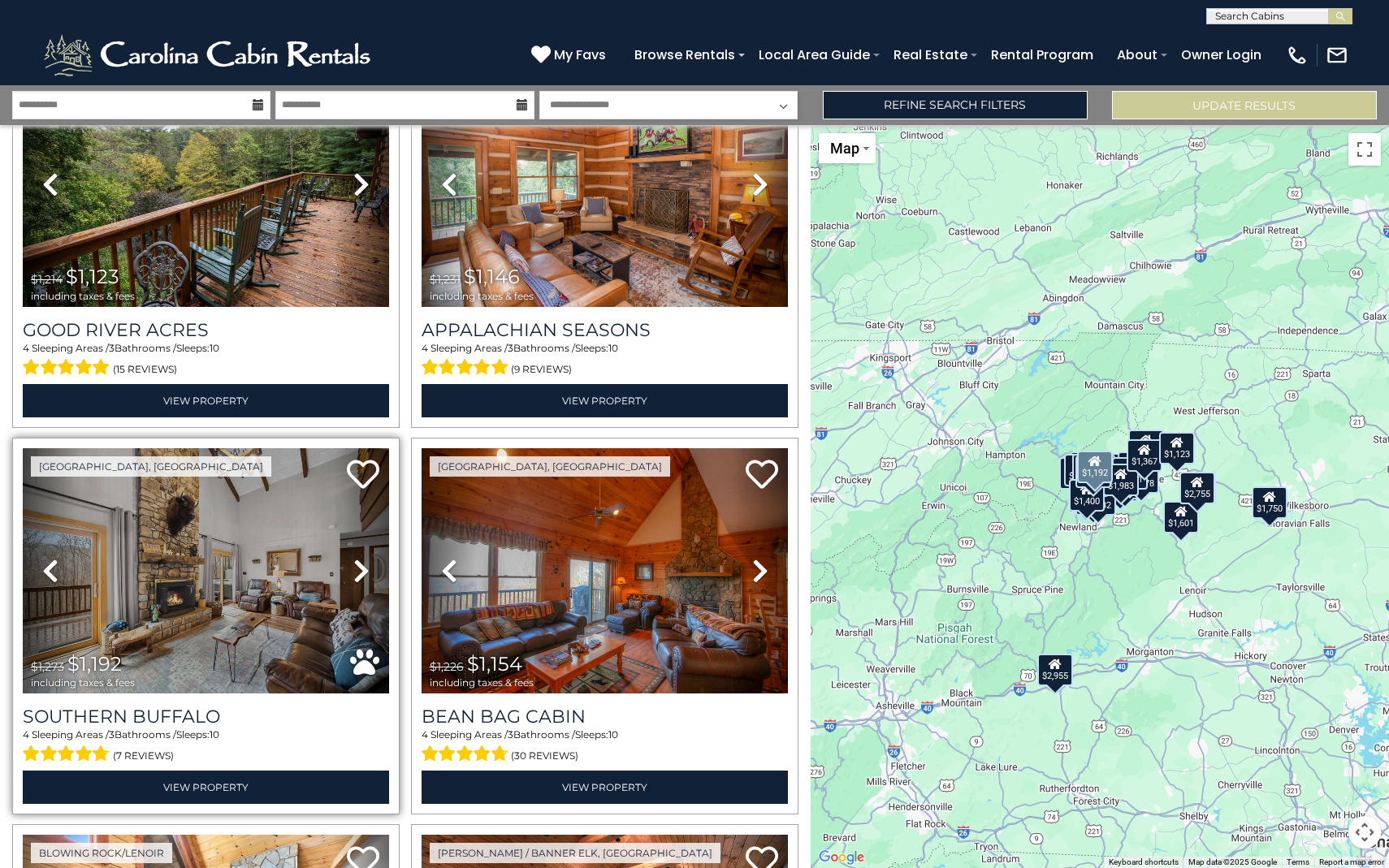
click at [368, 563] on icon at bounding box center [362, 570] width 16 height 26
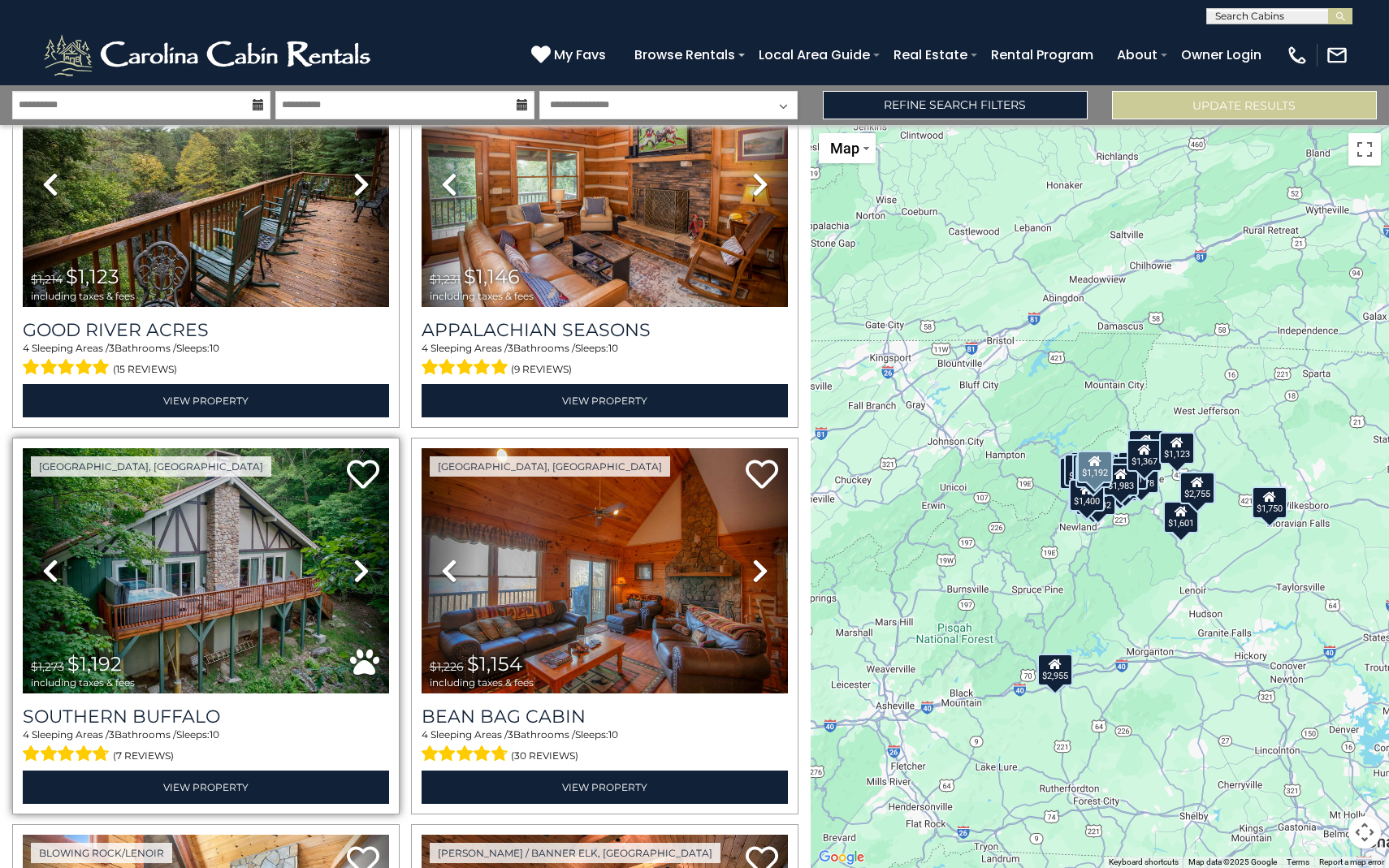
click at [365, 563] on icon at bounding box center [362, 570] width 16 height 26
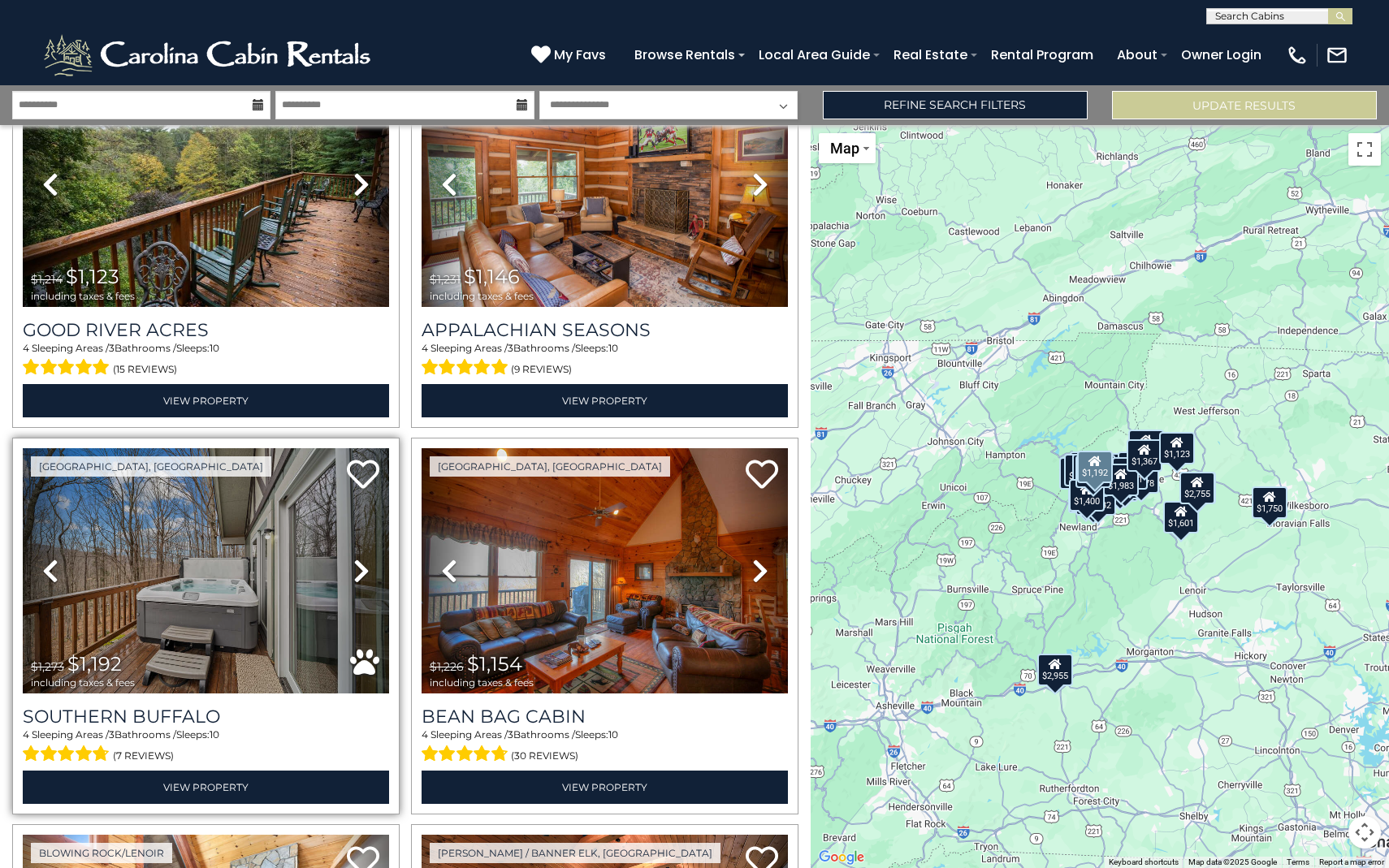
click at [364, 563] on icon at bounding box center [362, 570] width 16 height 26
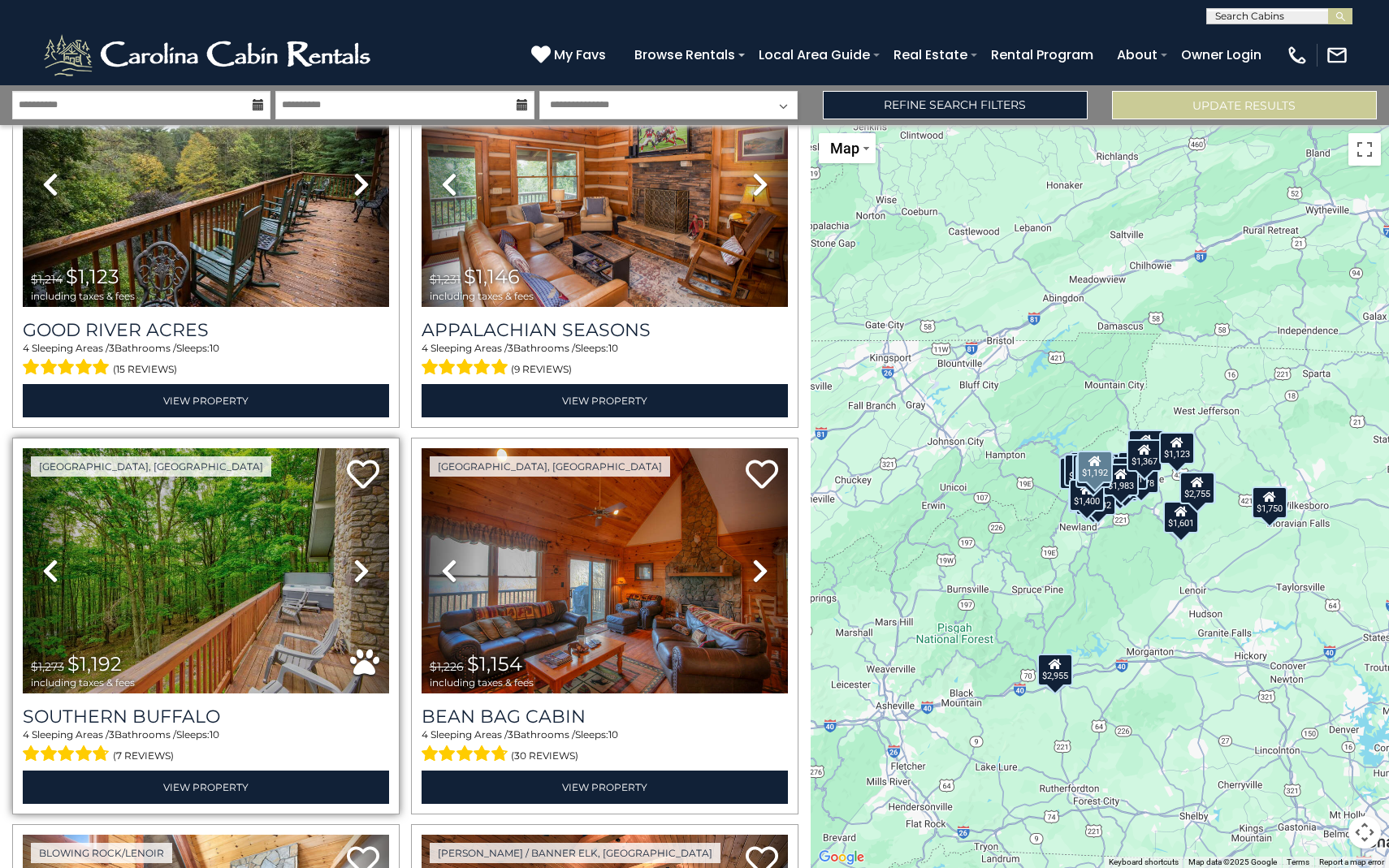
click at [364, 563] on icon at bounding box center [362, 570] width 16 height 26
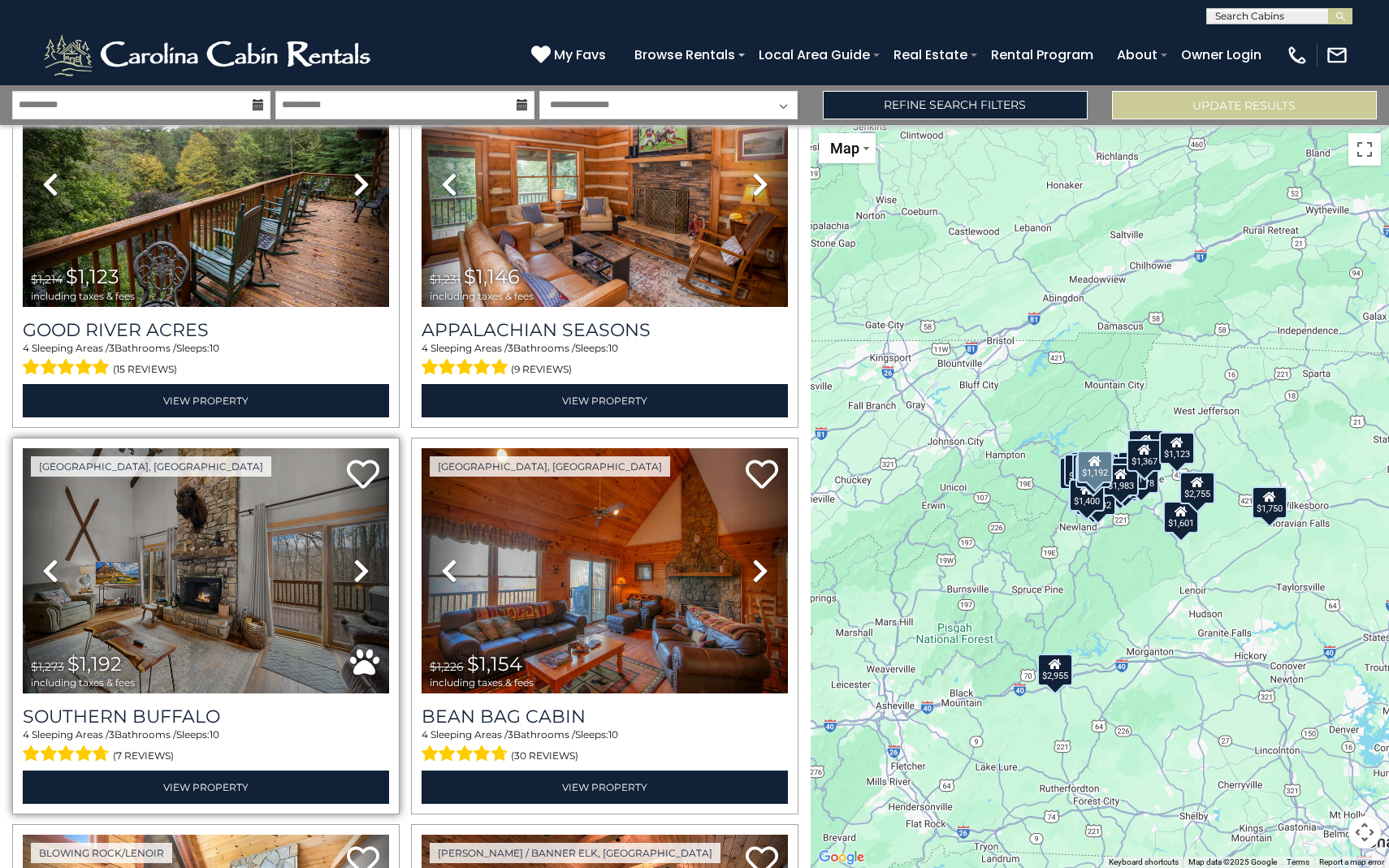
scroll to position [4370, 0]
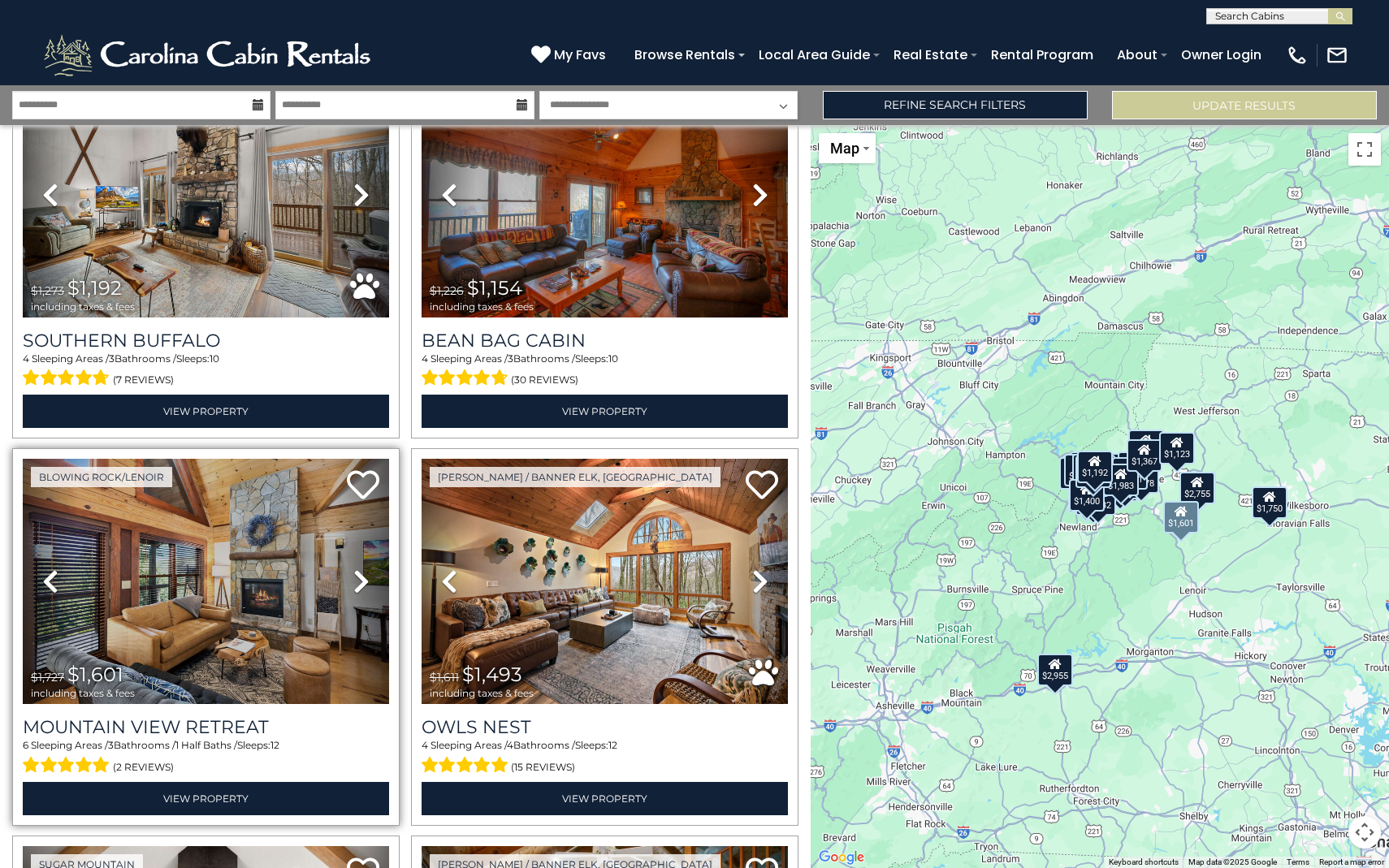
click at [356, 593] on icon at bounding box center [362, 581] width 16 height 26
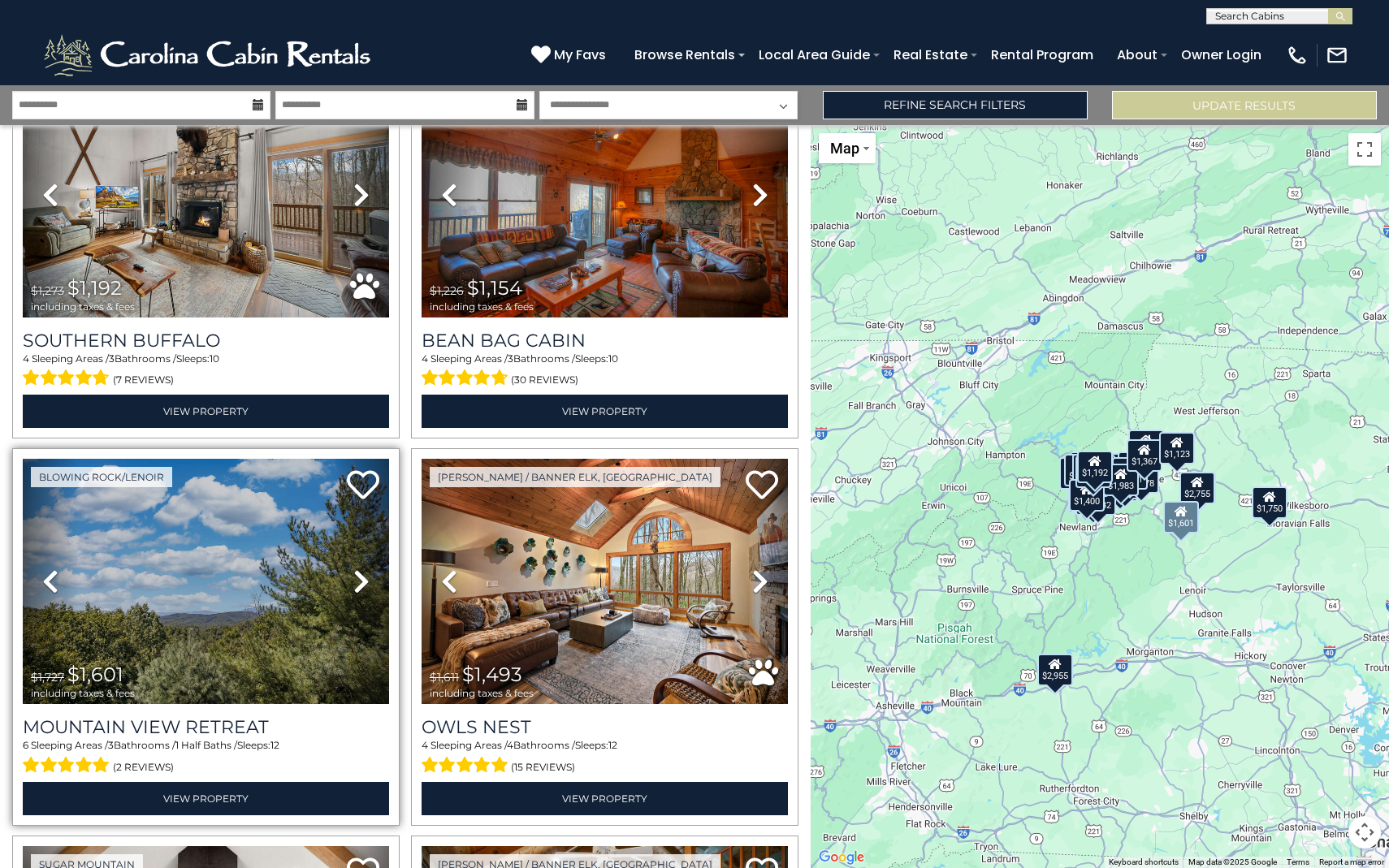
click at [356, 592] on icon at bounding box center [362, 581] width 16 height 26
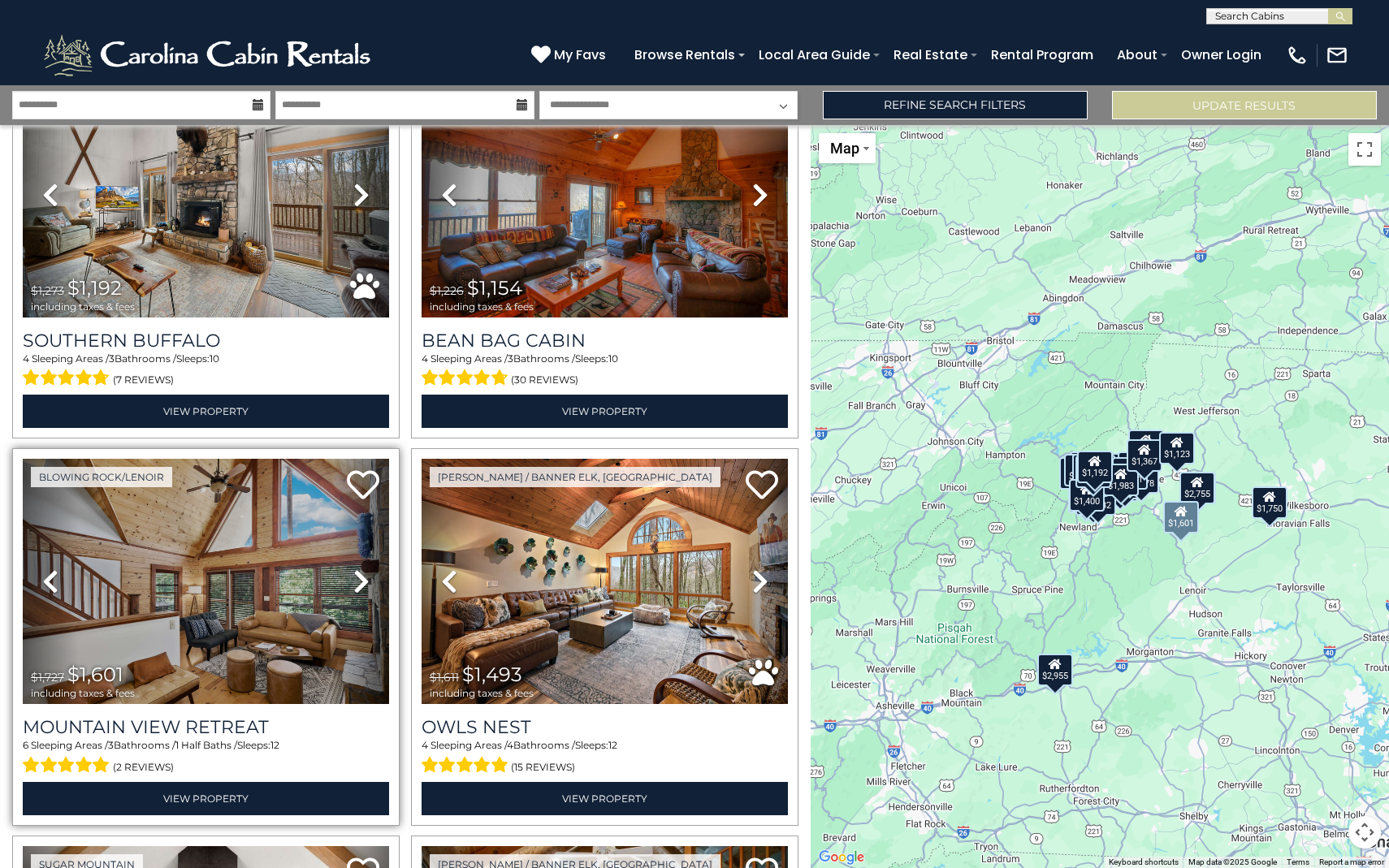
click at [356, 592] on icon at bounding box center [362, 581] width 16 height 26
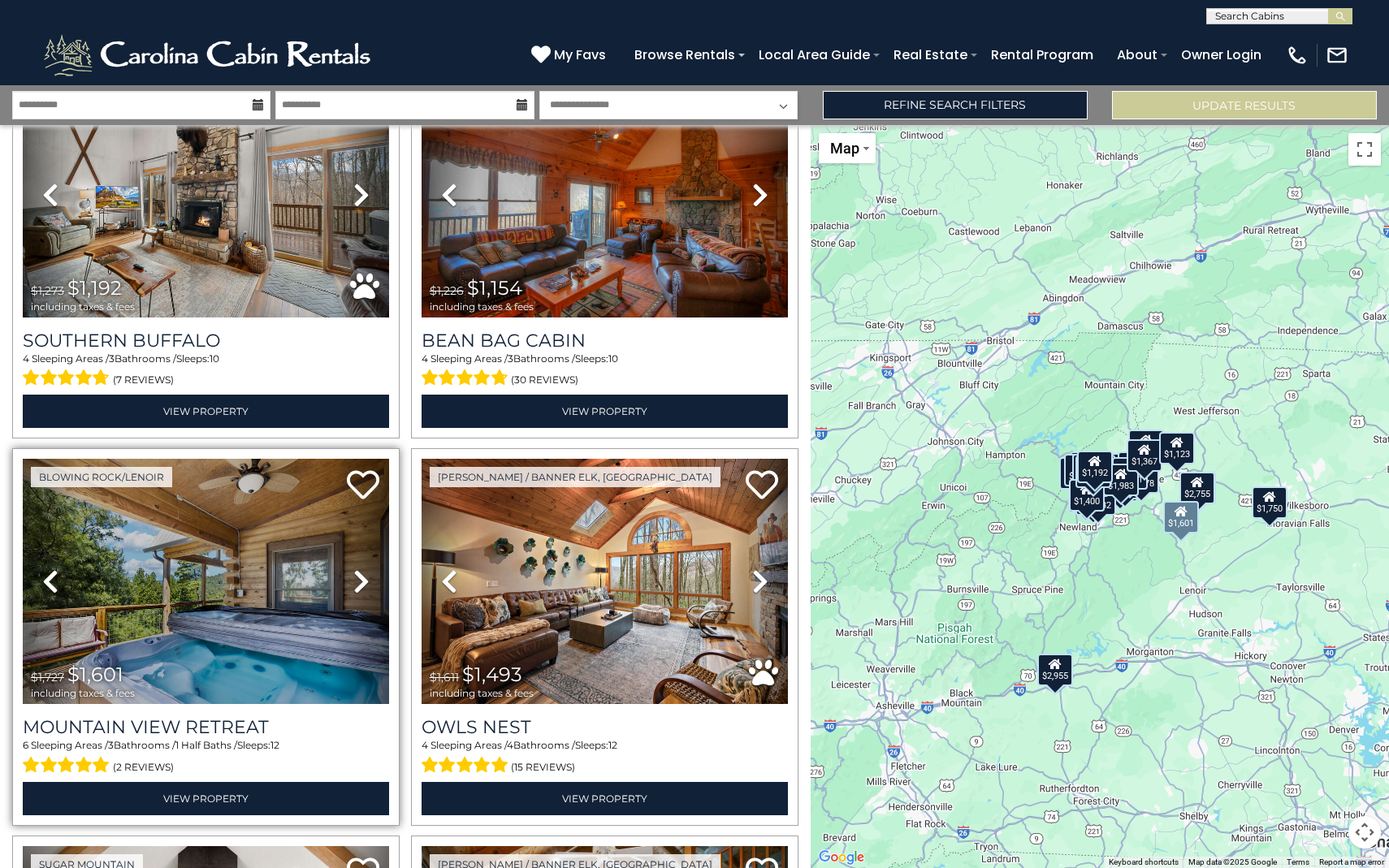
click at [356, 592] on icon at bounding box center [362, 581] width 16 height 26
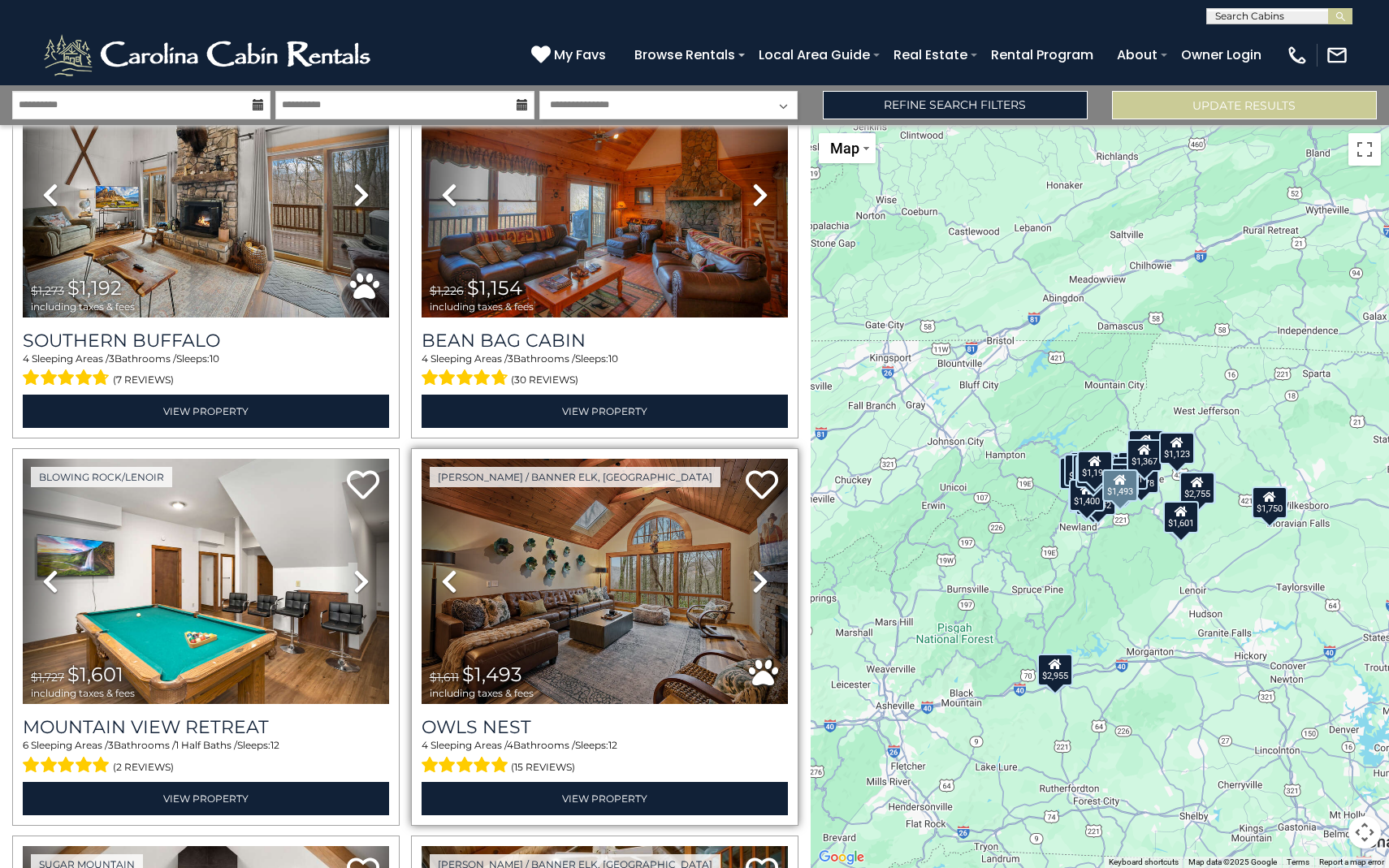
scroll to position [4375, 0]
